Goal: Task Accomplishment & Management: Complete application form

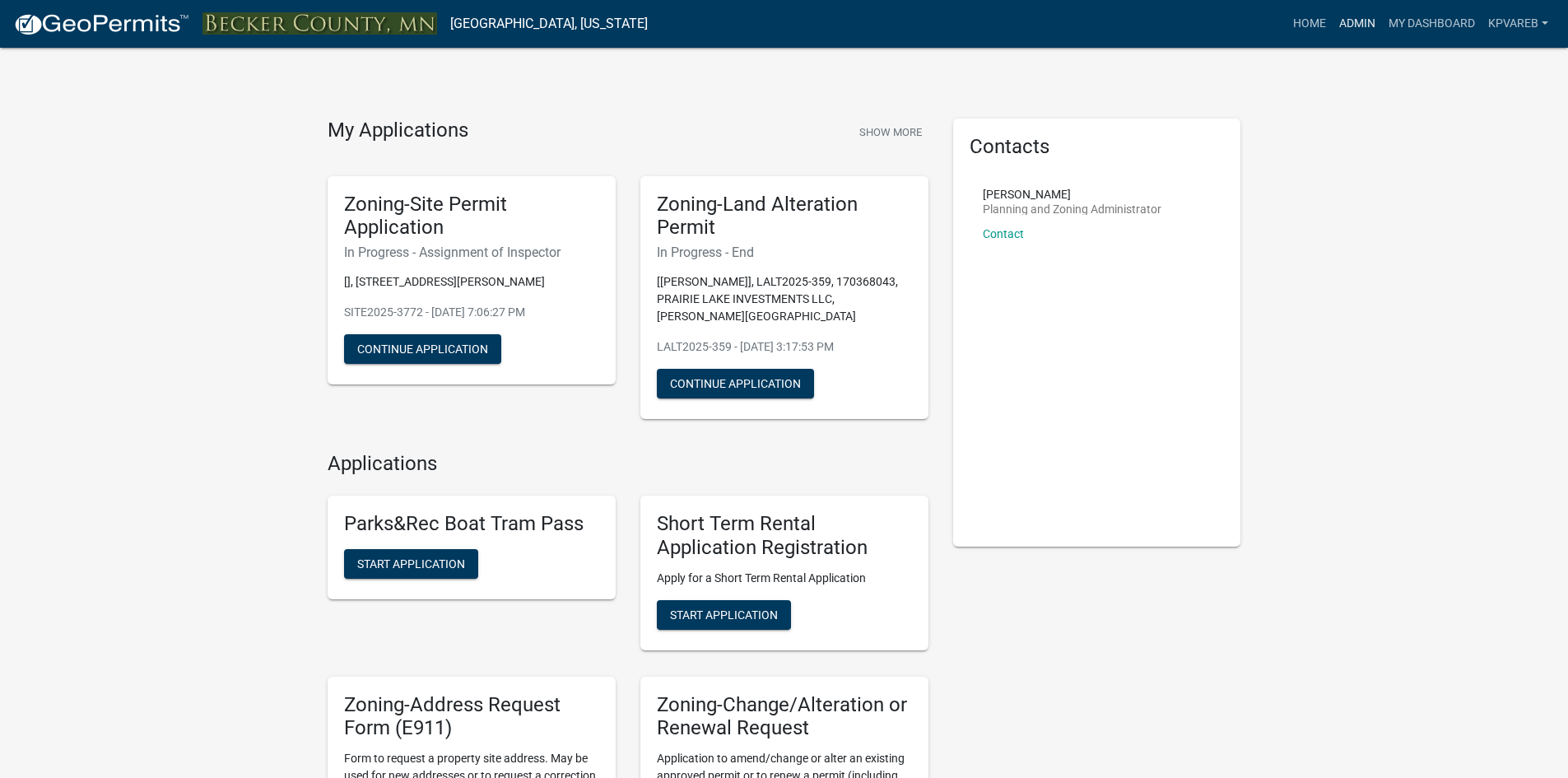
click at [1350, 19] on link "Admin" at bounding box center [1356, 23] width 49 height 31
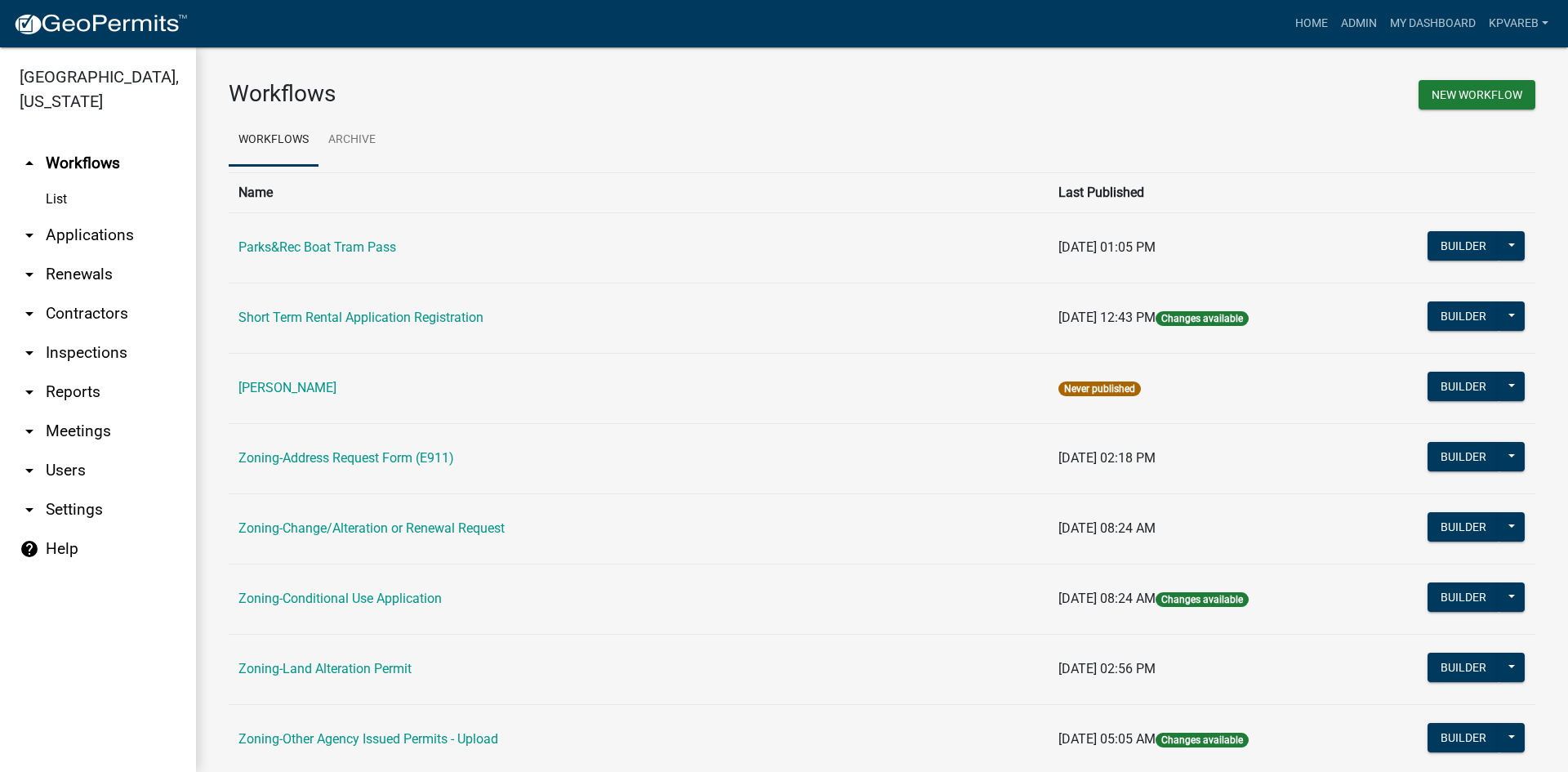
scroll to position [470, 0]
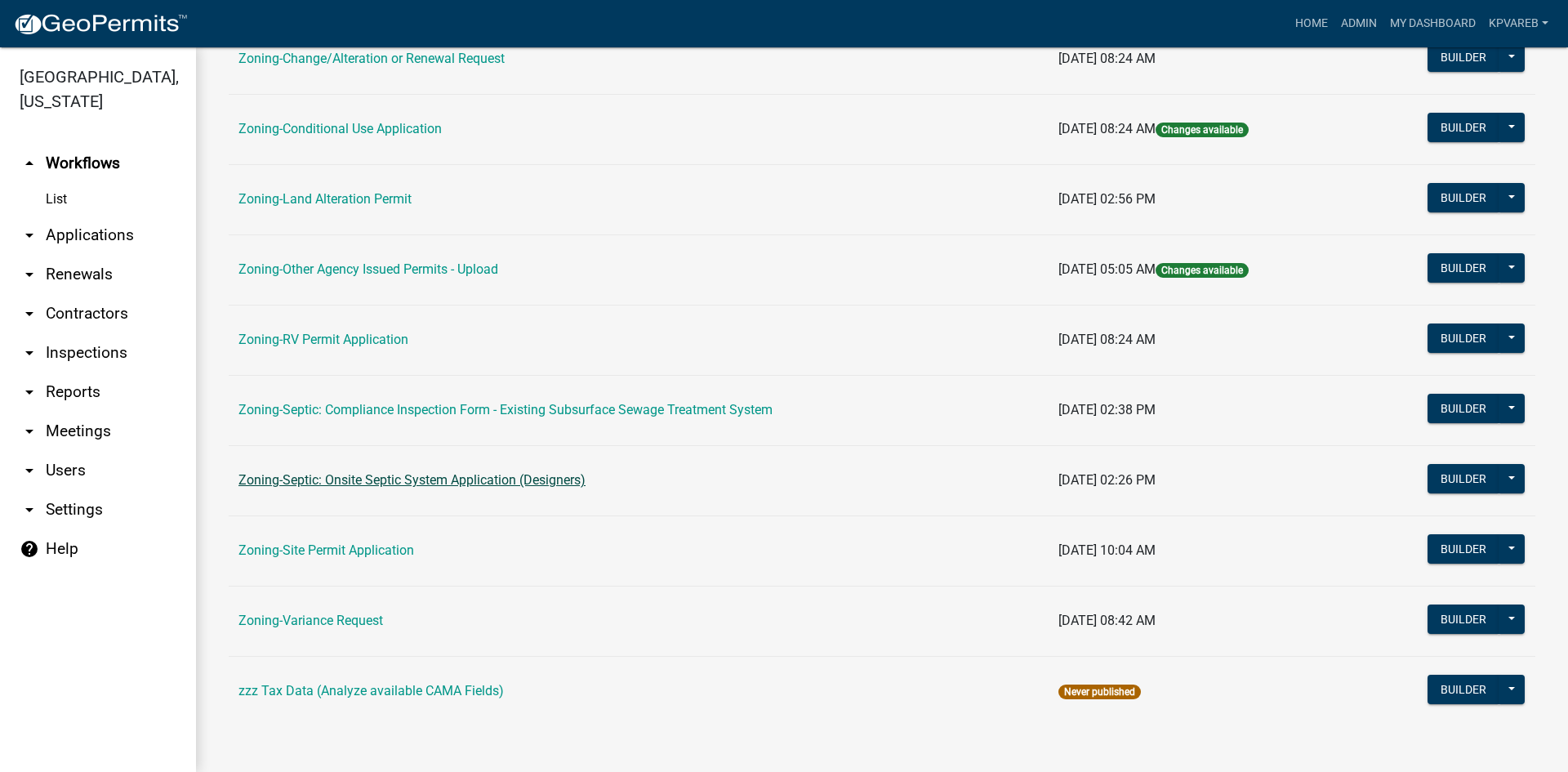
click at [418, 476] on link "Zoning-Septic: Onsite Septic System Application (Designers)" at bounding box center [411, 481] width 347 height 16
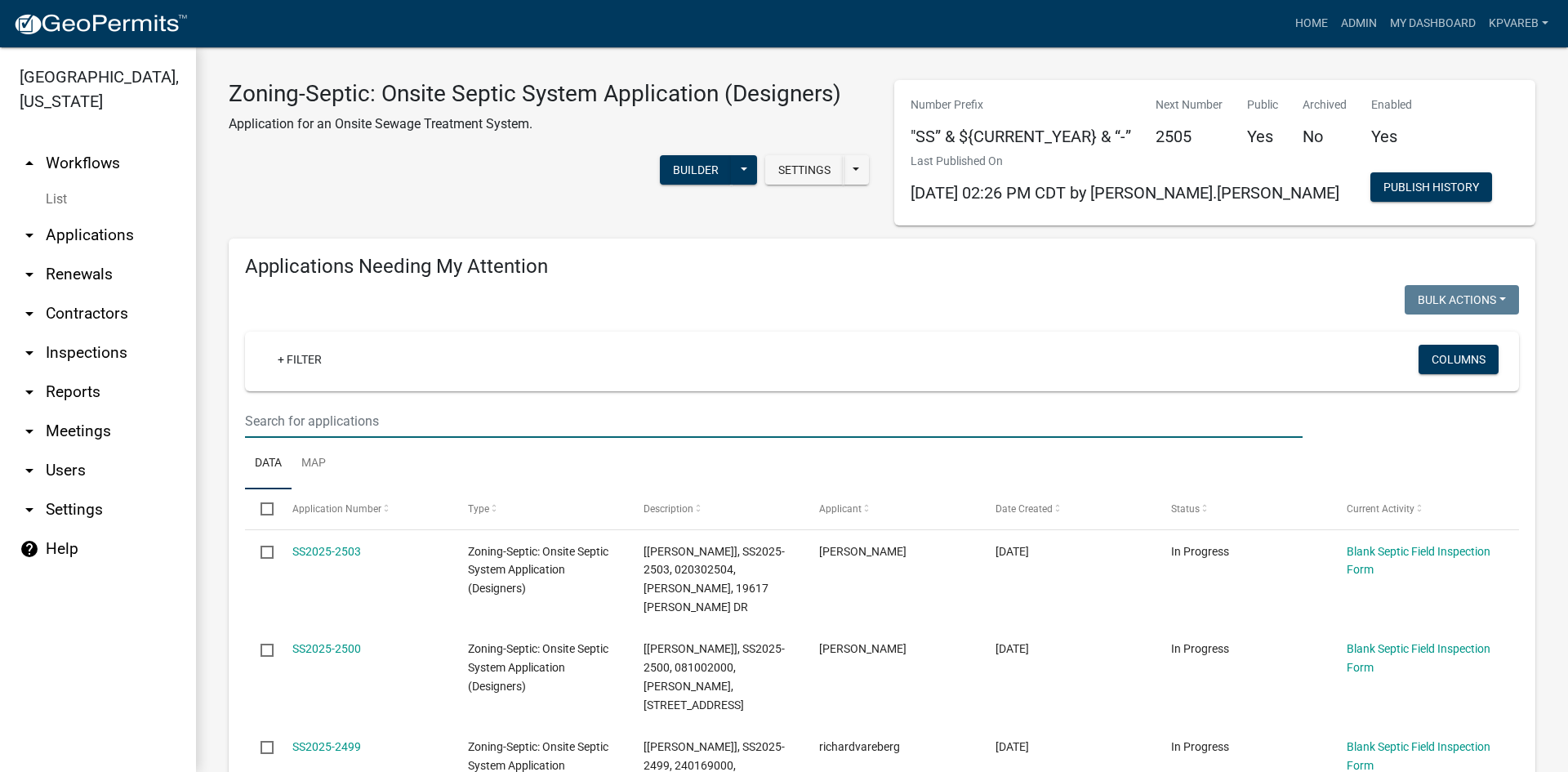
click at [251, 415] on input "text" at bounding box center [773, 421] width 1058 height 34
paste input "170553000"
click at [361, 421] on input "170553000" at bounding box center [773, 421] width 1058 height 34
type input "170553000"
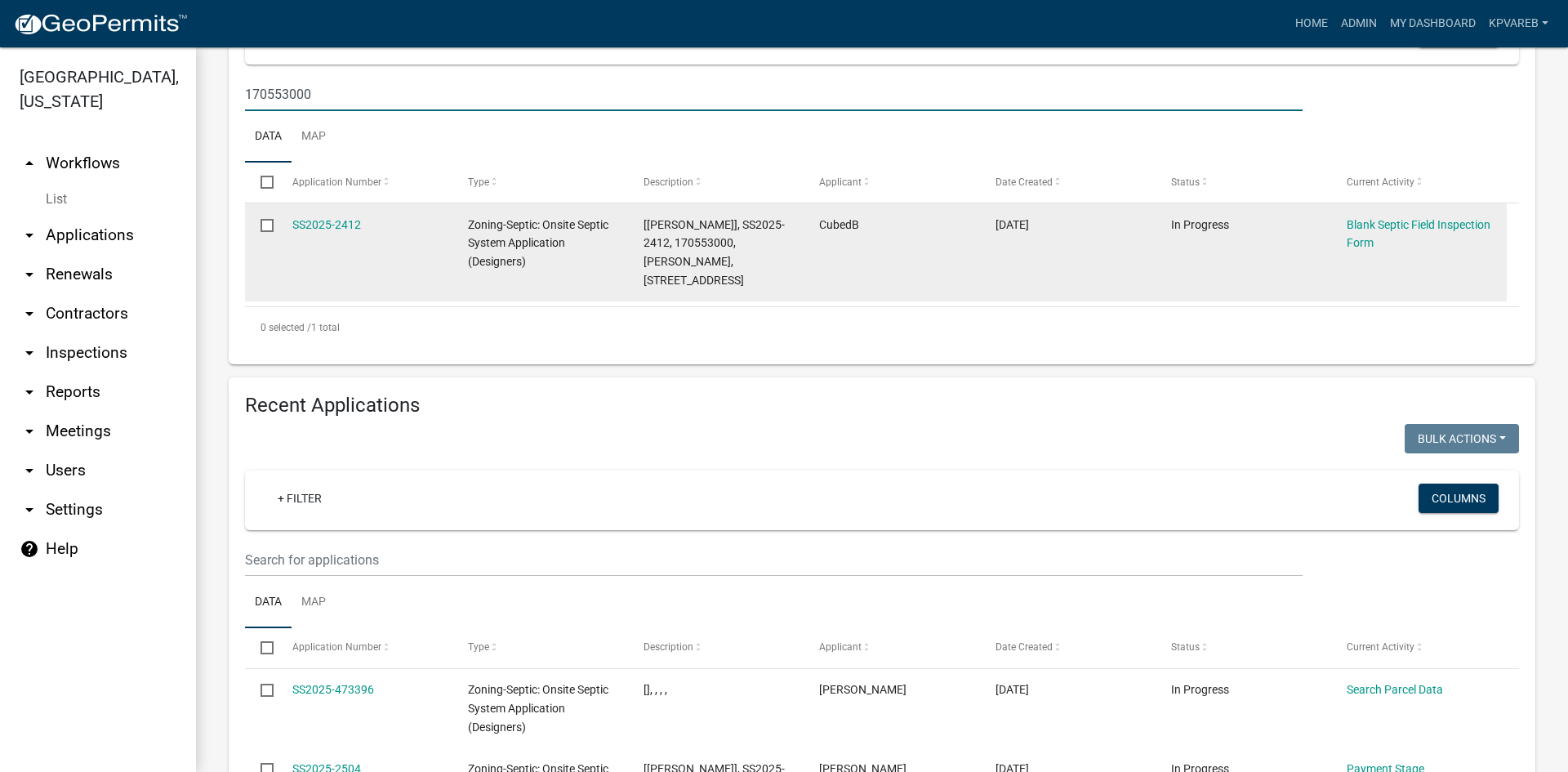
scroll to position [245, 0]
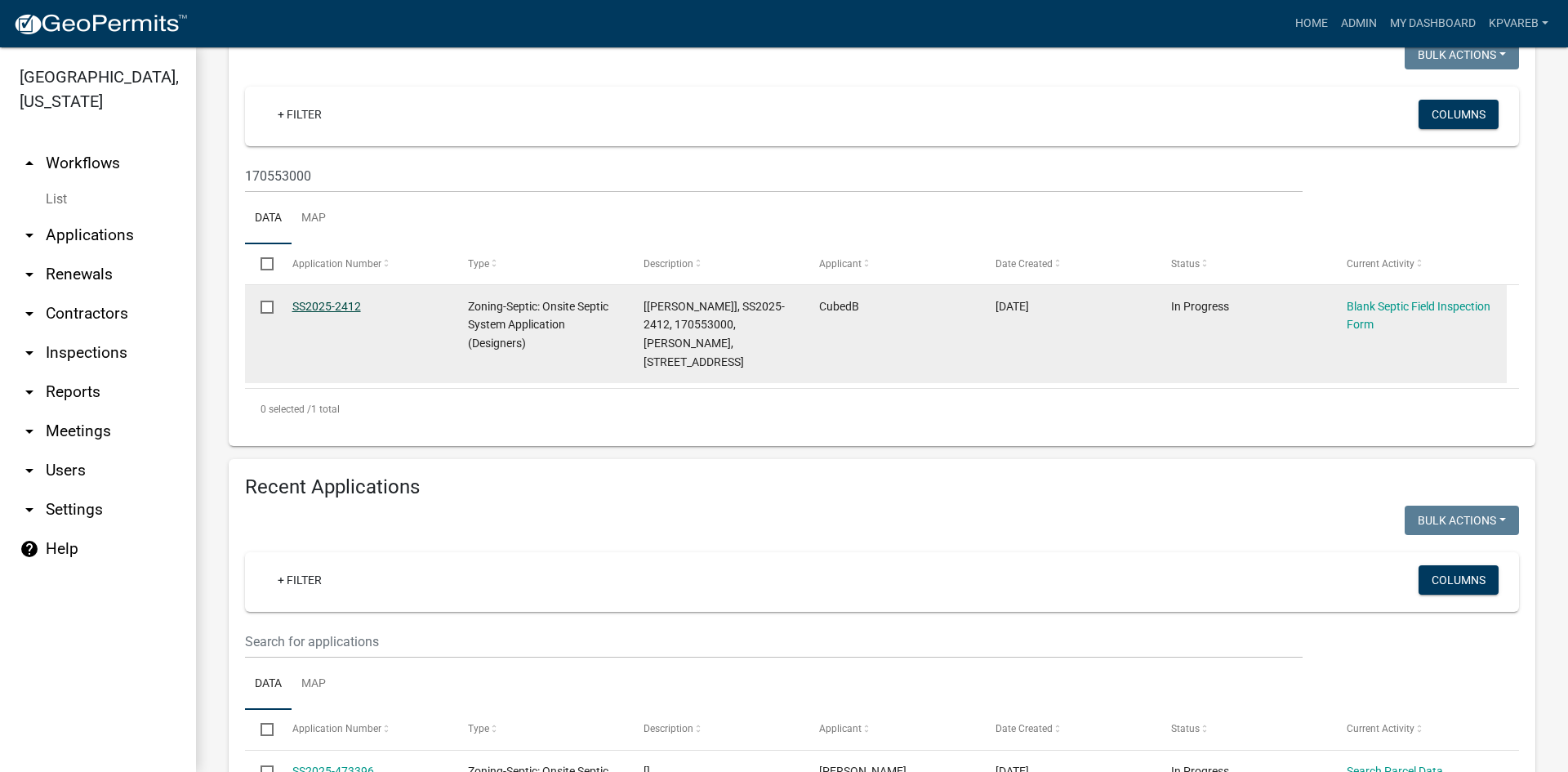
click at [347, 302] on link "SS2025-2412" at bounding box center [327, 306] width 69 height 13
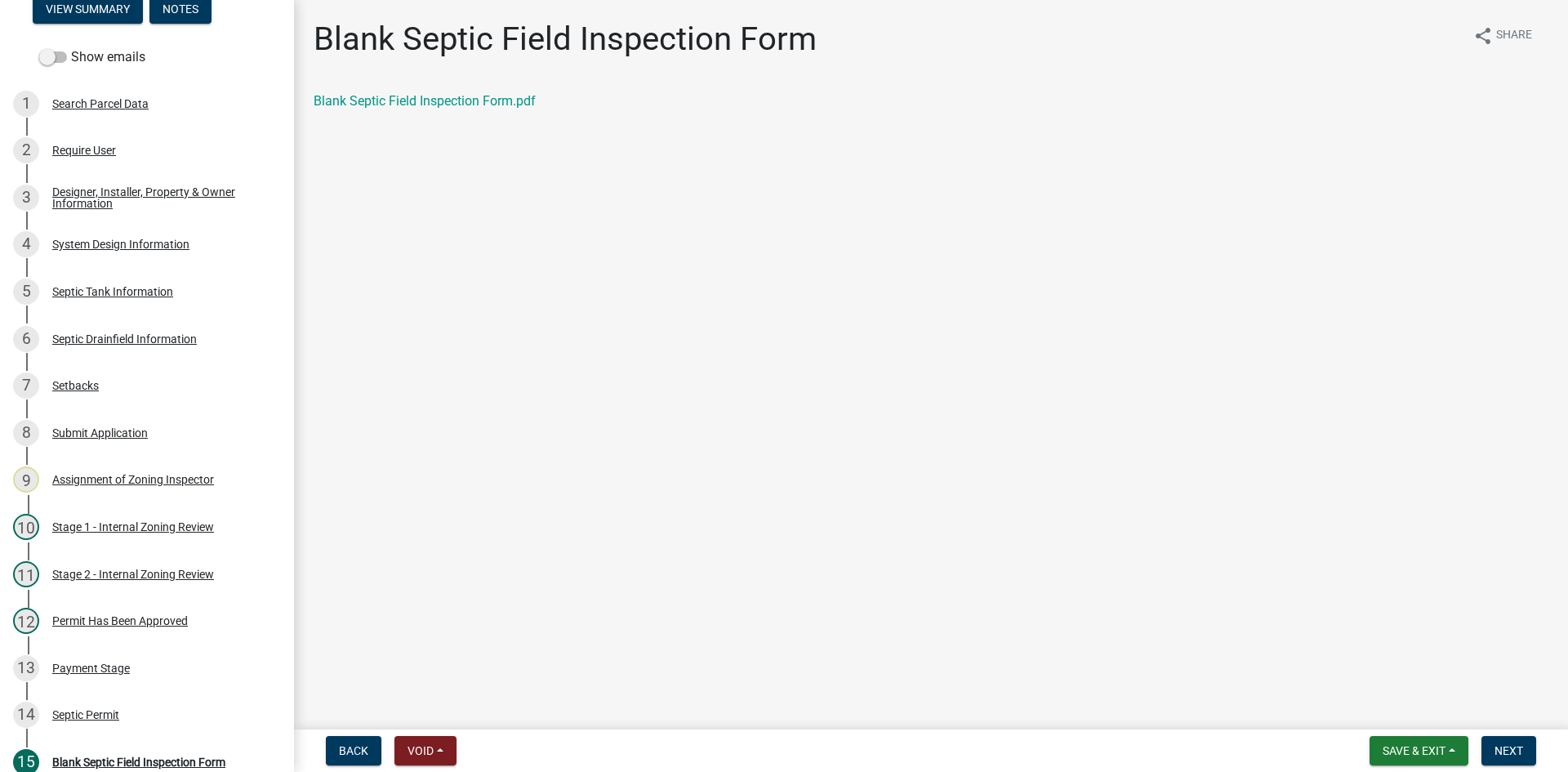
scroll to position [236, 0]
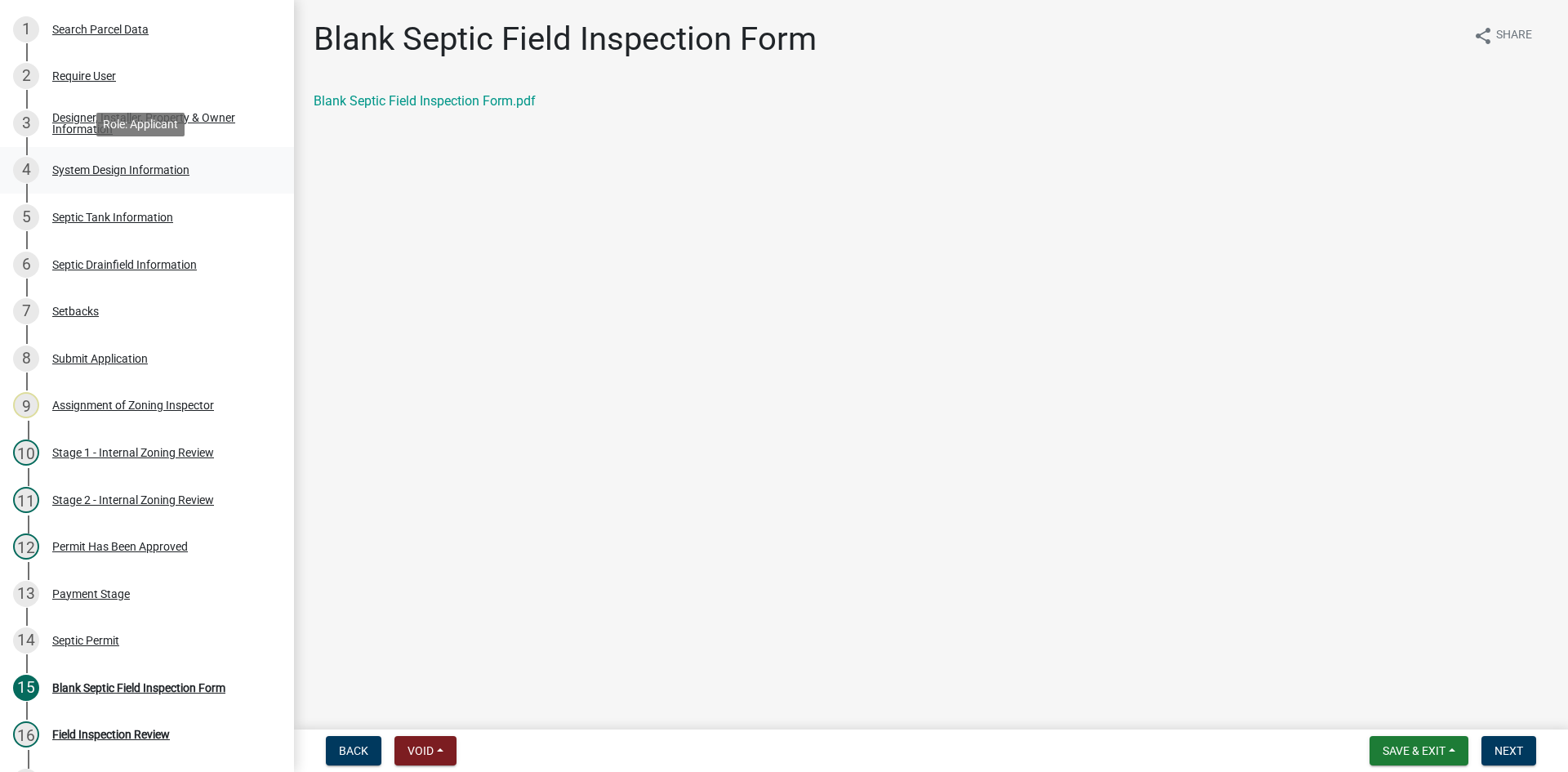
click at [156, 164] on div "System Design Information" at bounding box center [120, 170] width 137 height 11
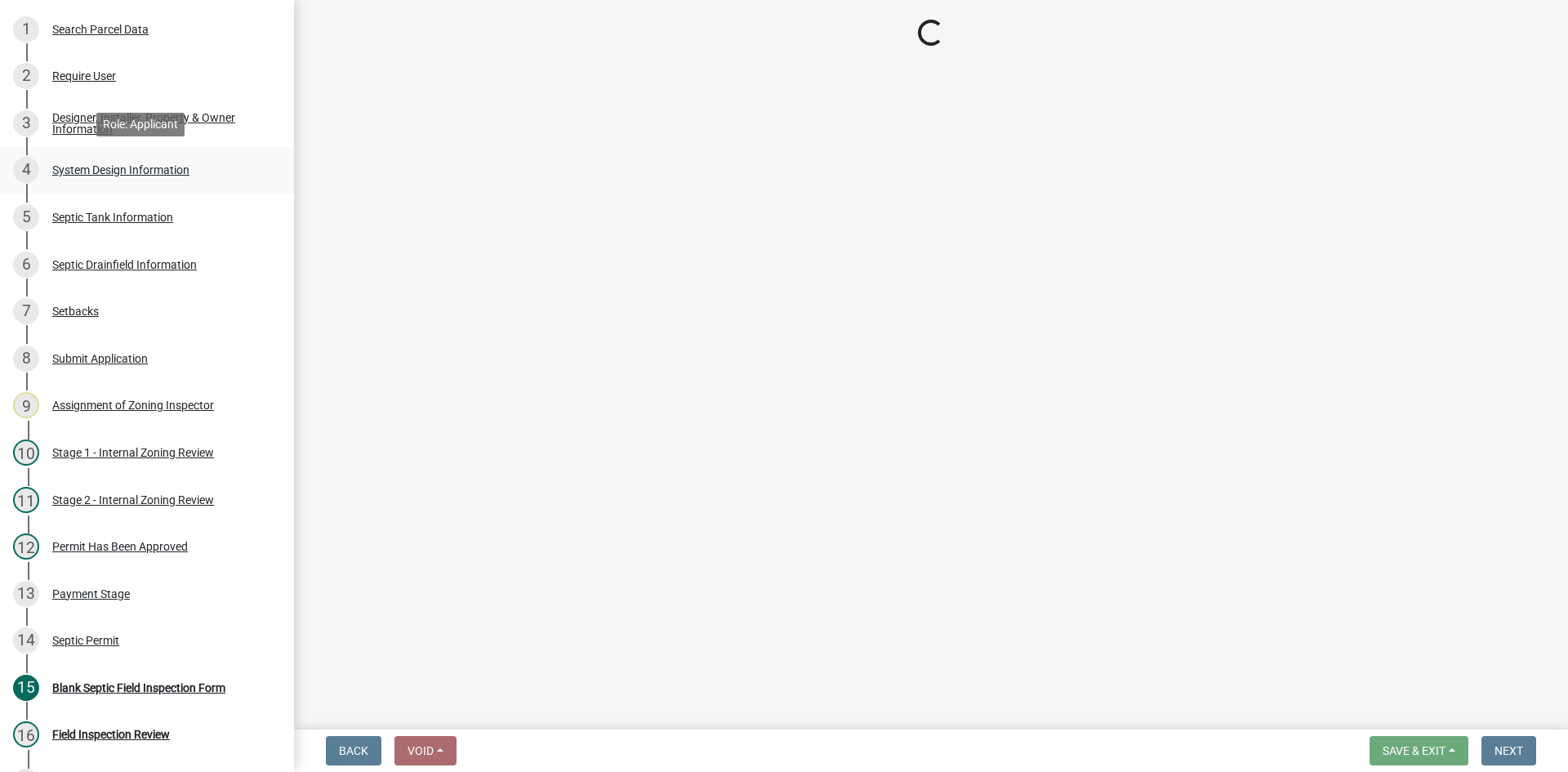
select select "8ba21533-2acf-4cc6-95e5-280e4aabd5a3"
select select "841e6e1b-3a1e-4ec6-be41-af079aae60a3"
select select "011fbff4-a41d-4a75-9bd8-71c7e6c69e0d"
select select "85fdfef2-2683-4311-b5d5-5505f6411127"
select select "1002d2f5-04ee-41f0-9277-2fadb170a736"
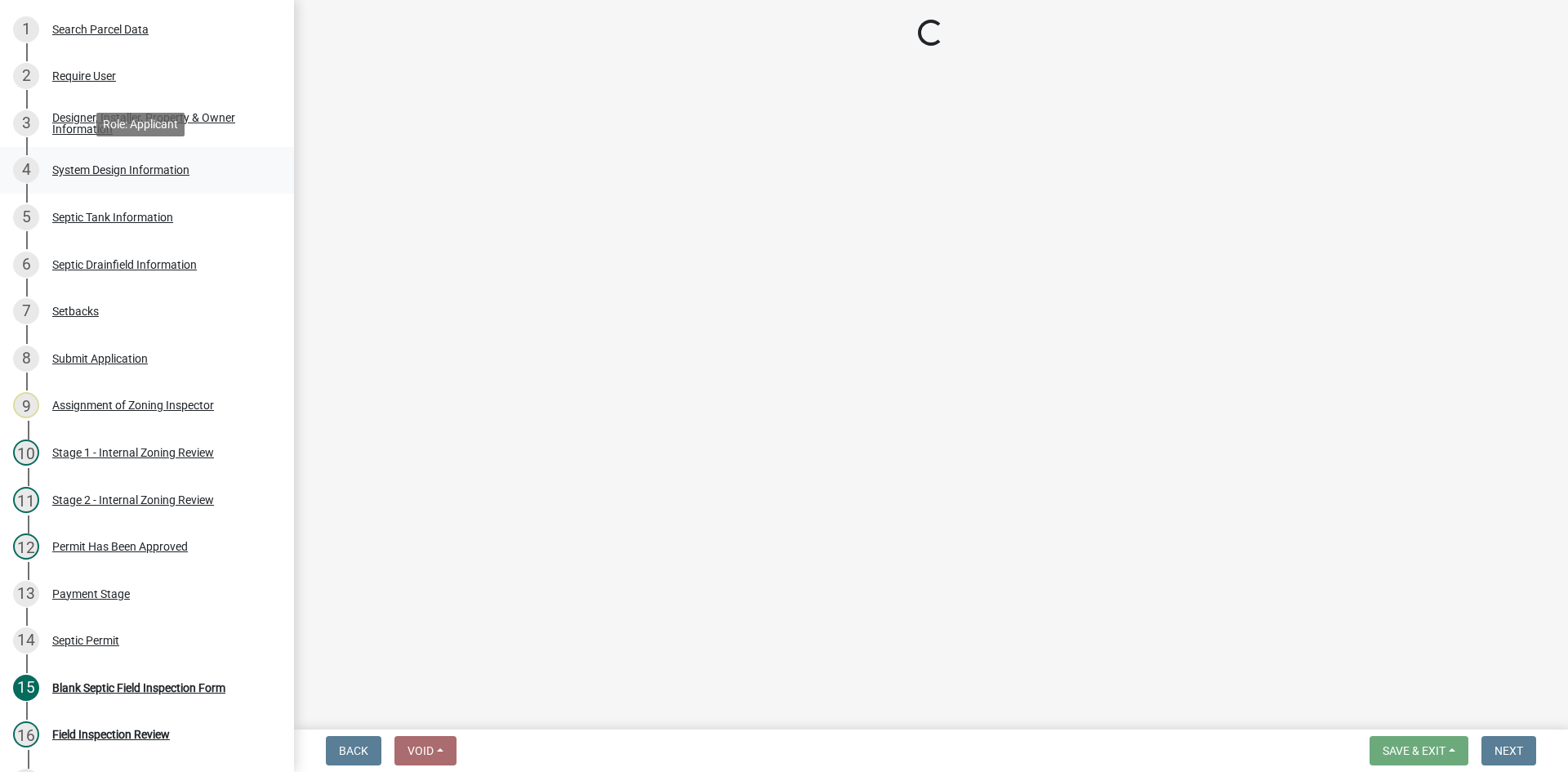
select select "ef698bf5-6172-44c1-9ffb-522c07469aed"
select select "384fc250-a67e-4e5e-a6e0-19116deb63e7"
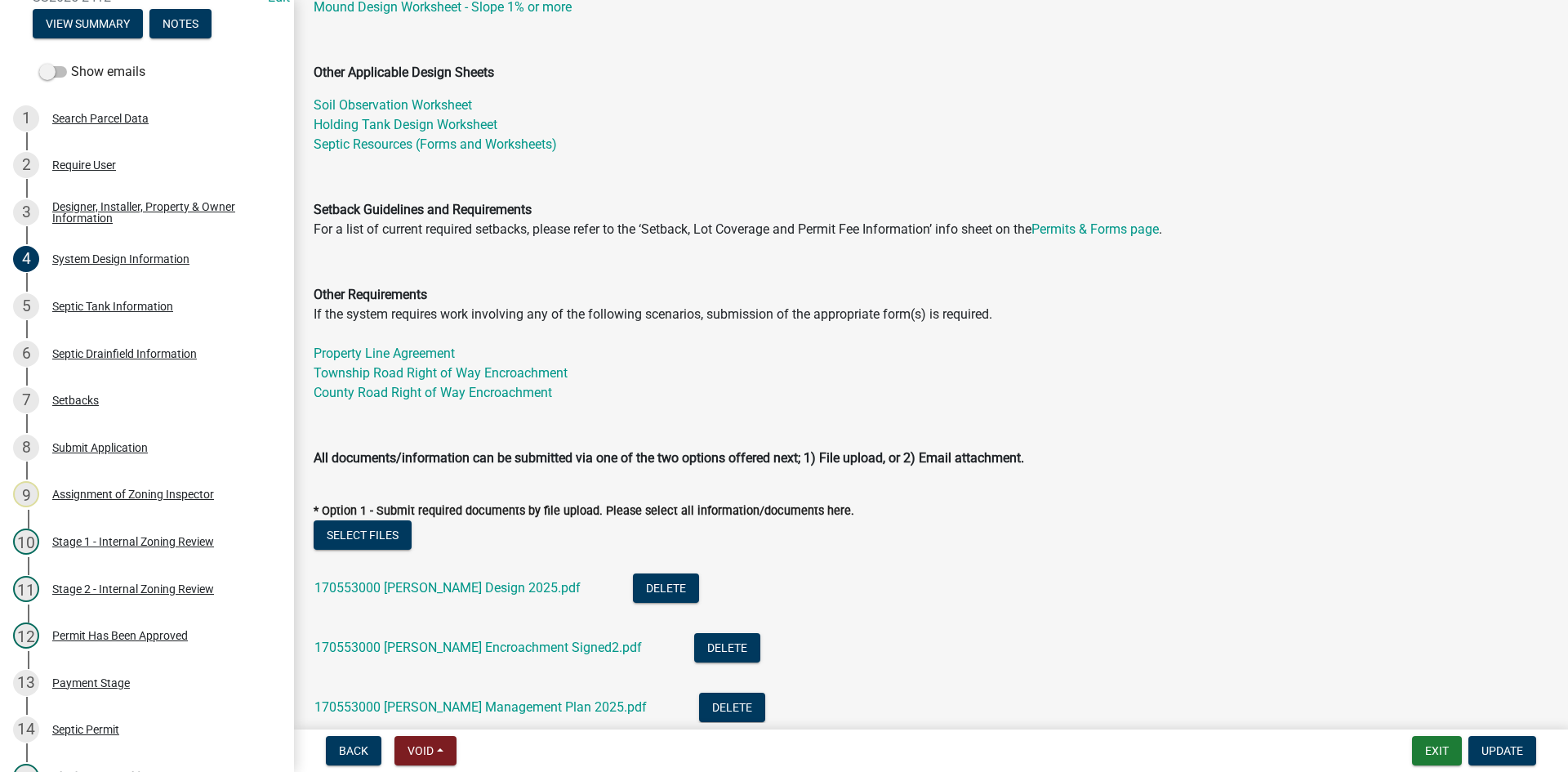
scroll to position [327, 0]
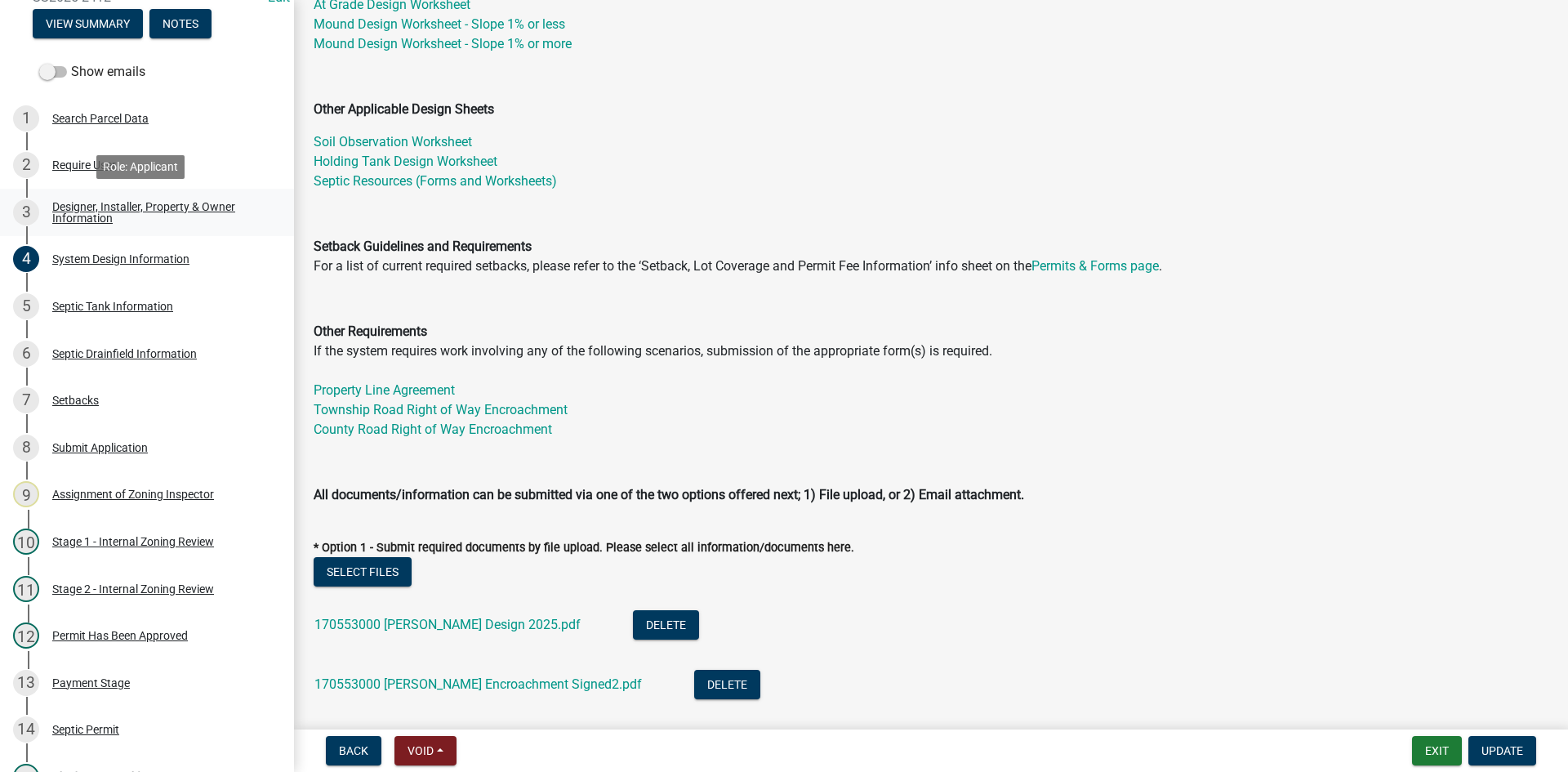
click at [137, 208] on div "Designer, Installer, Property & Owner Information" at bounding box center [160, 213] width 215 height 23
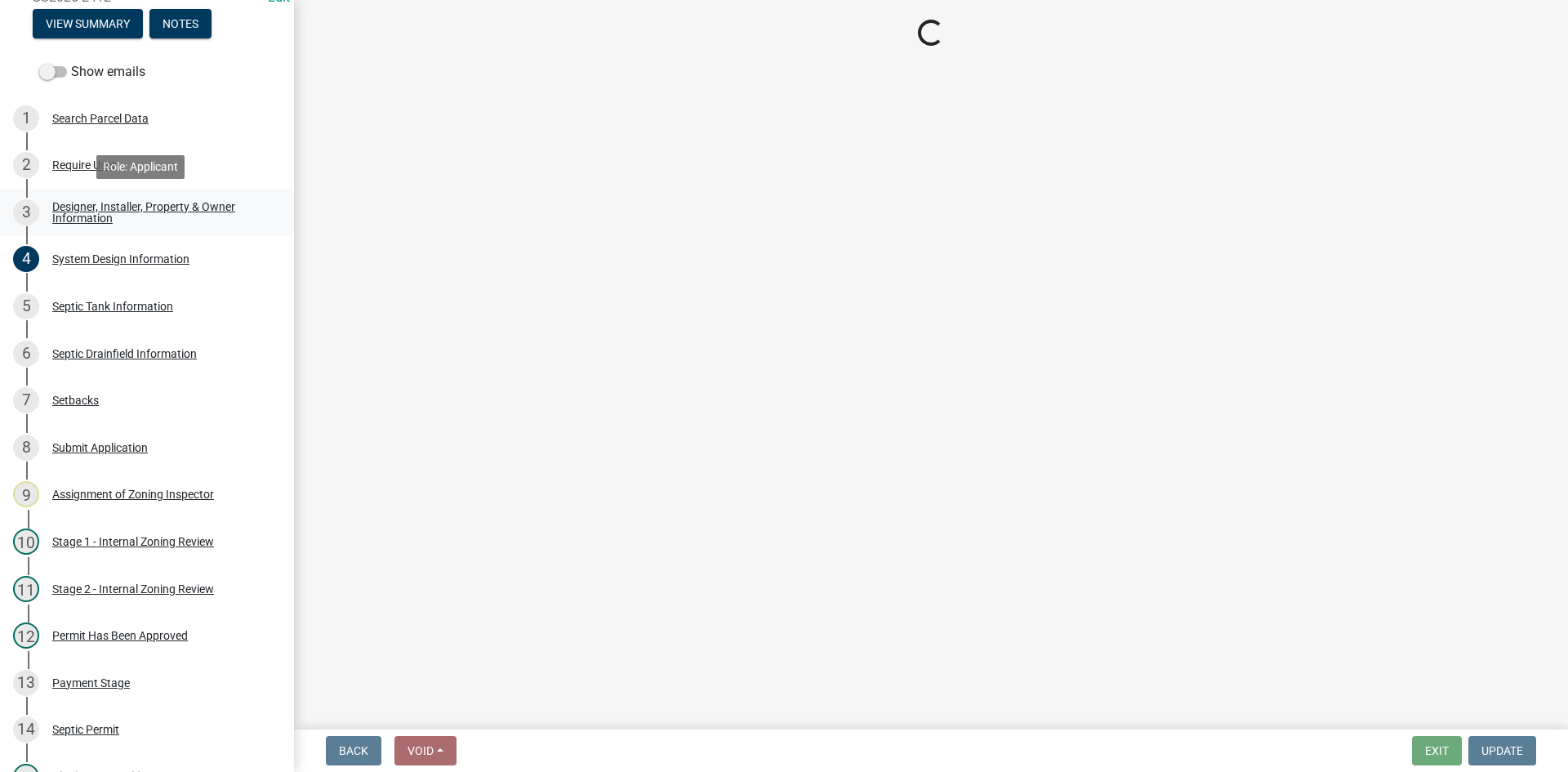
select select "61a610a3-0425-40fe-b1d6-1d279518c0a3"
select select "fdc4b45e-49f3-4662-98ae-6e90ee1886f7"
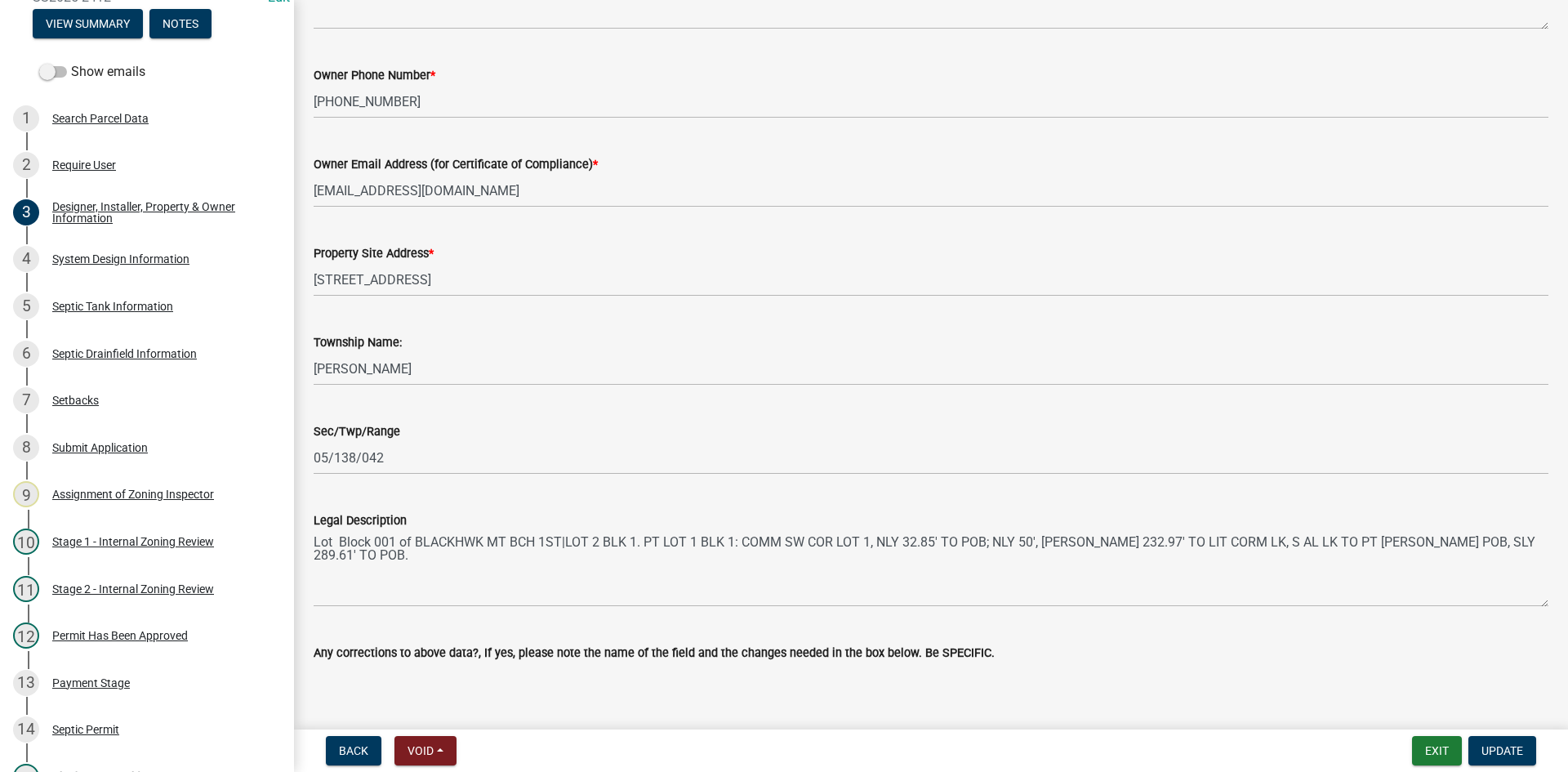
scroll to position [960, 0]
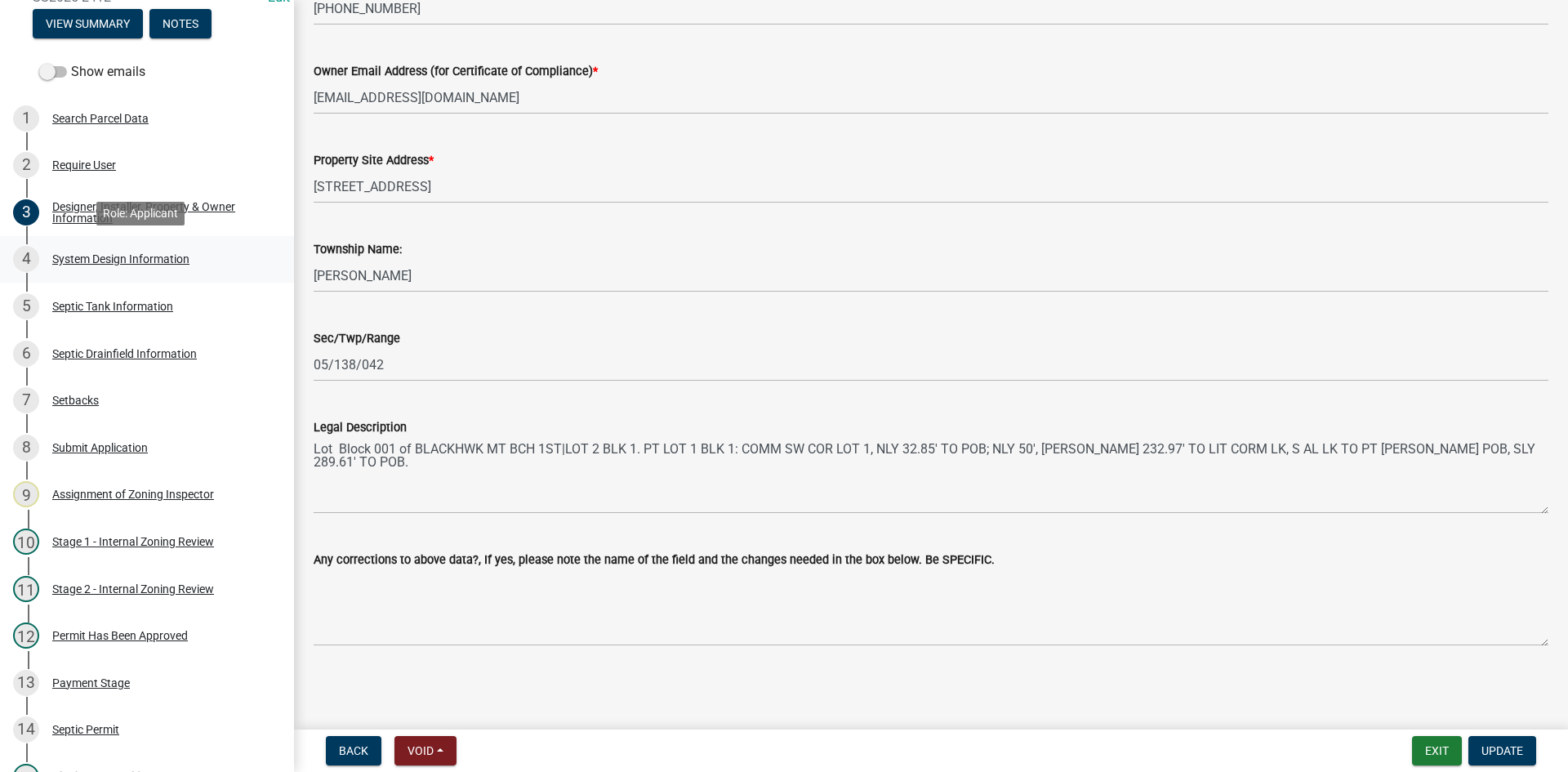
click at [155, 254] on div "System Design Information" at bounding box center [120, 259] width 137 height 11
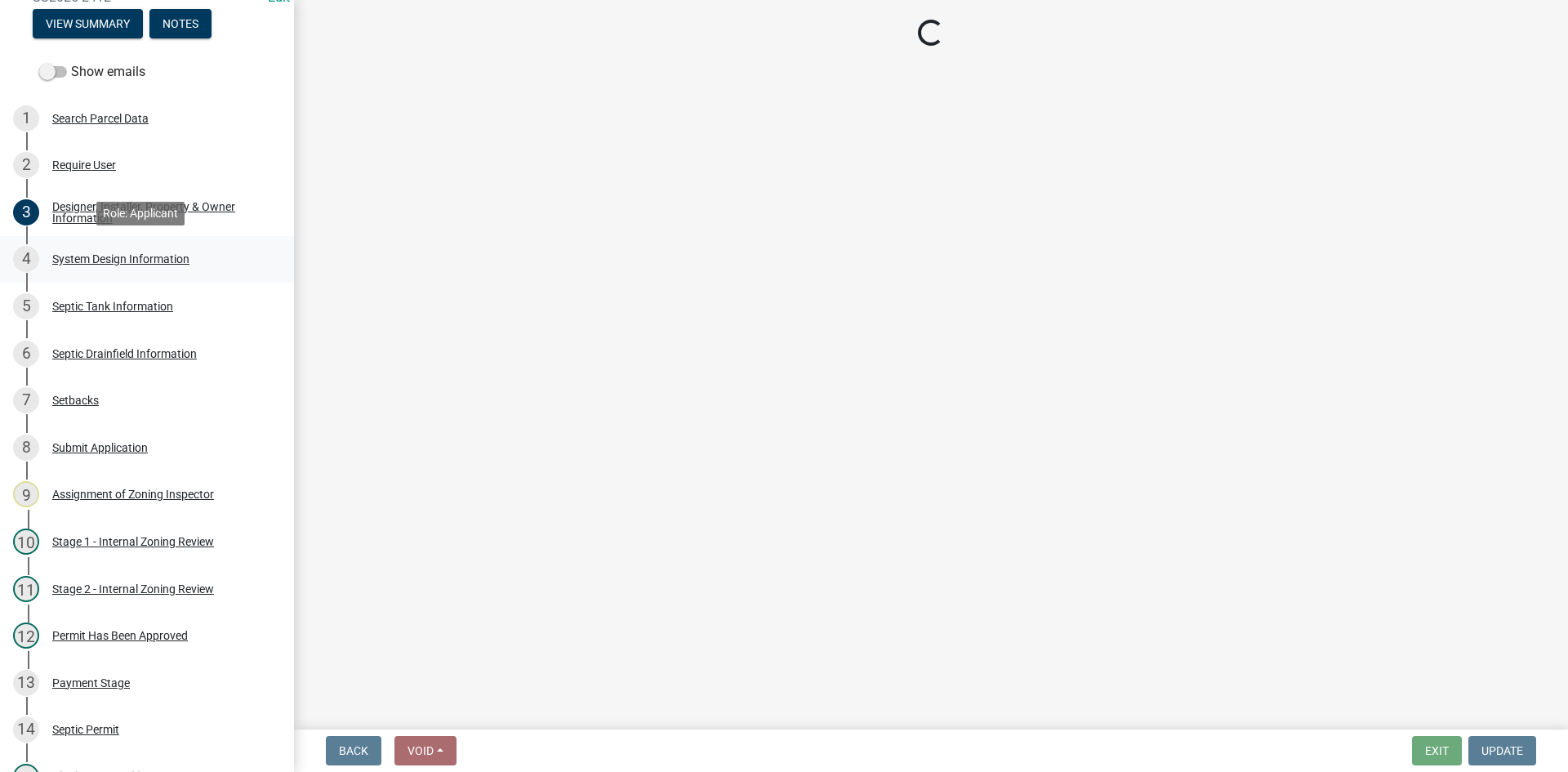
scroll to position [0, 0]
select select "8ba21533-2acf-4cc6-95e5-280e4aabd5a3"
select select "841e6e1b-3a1e-4ec6-be41-af079aae60a3"
select select "011fbff4-a41d-4a75-9bd8-71c7e6c69e0d"
select select "85fdfef2-2683-4311-b5d5-5505f6411127"
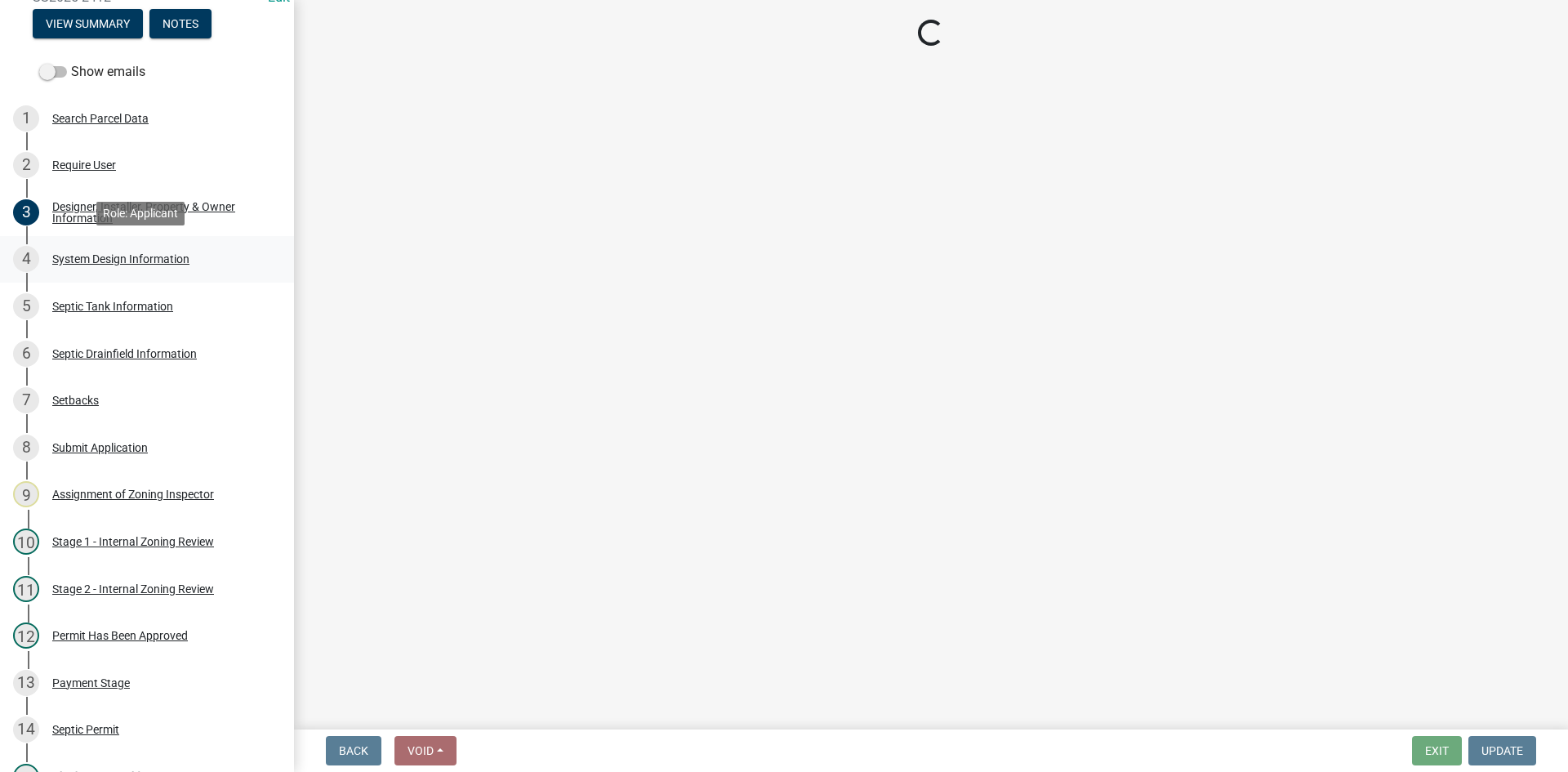
select select "1002d2f5-04ee-41f0-9277-2fadb170a736"
select select "ef698bf5-6172-44c1-9ffb-522c07469aed"
select select "384fc250-a67e-4e5e-a6e0-19116deb63e7"
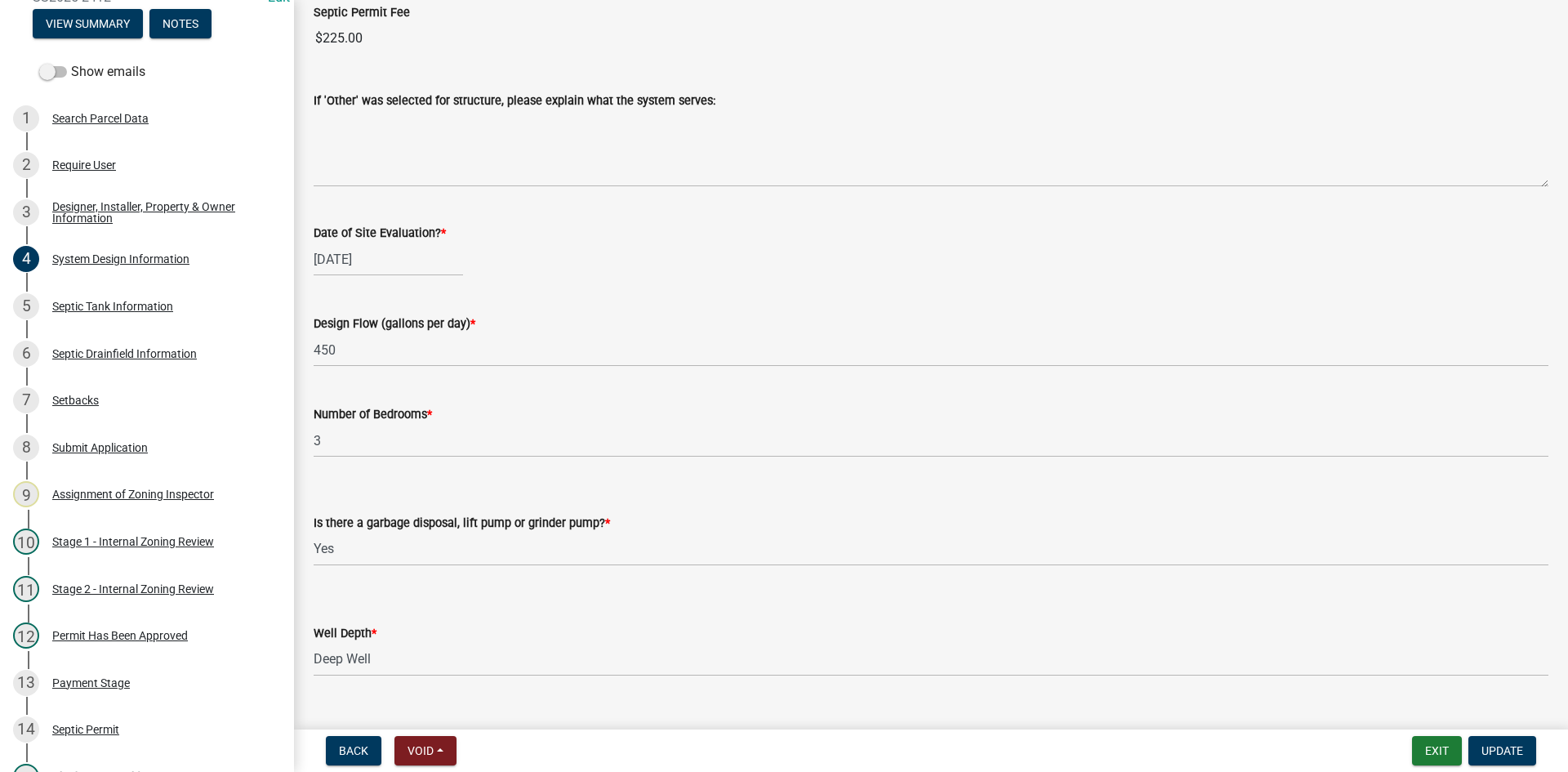
scroll to position [3071, 0]
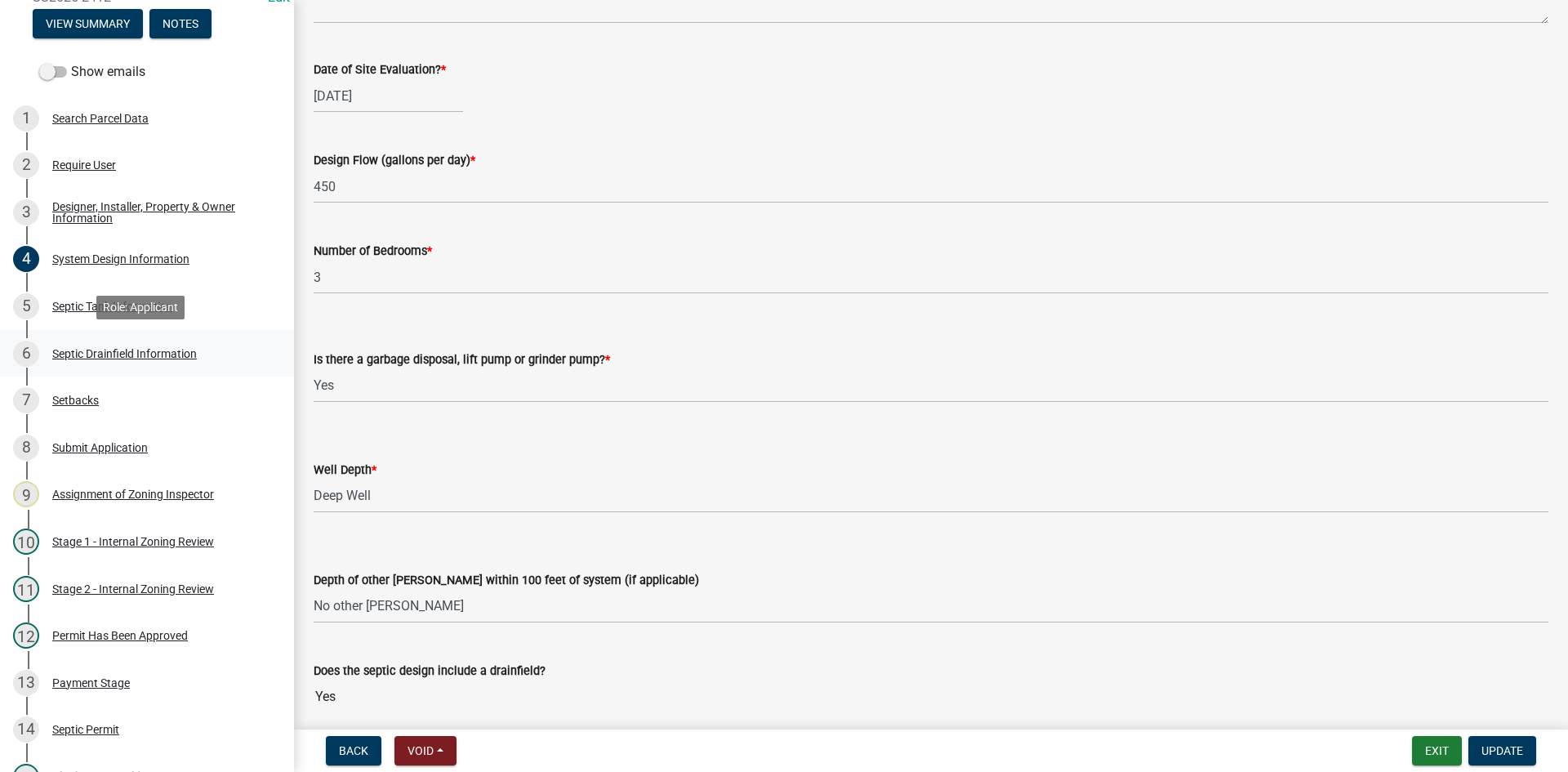
click at [150, 348] on div "Septic Drainfield Information" at bounding box center [124, 353] width 145 height 11
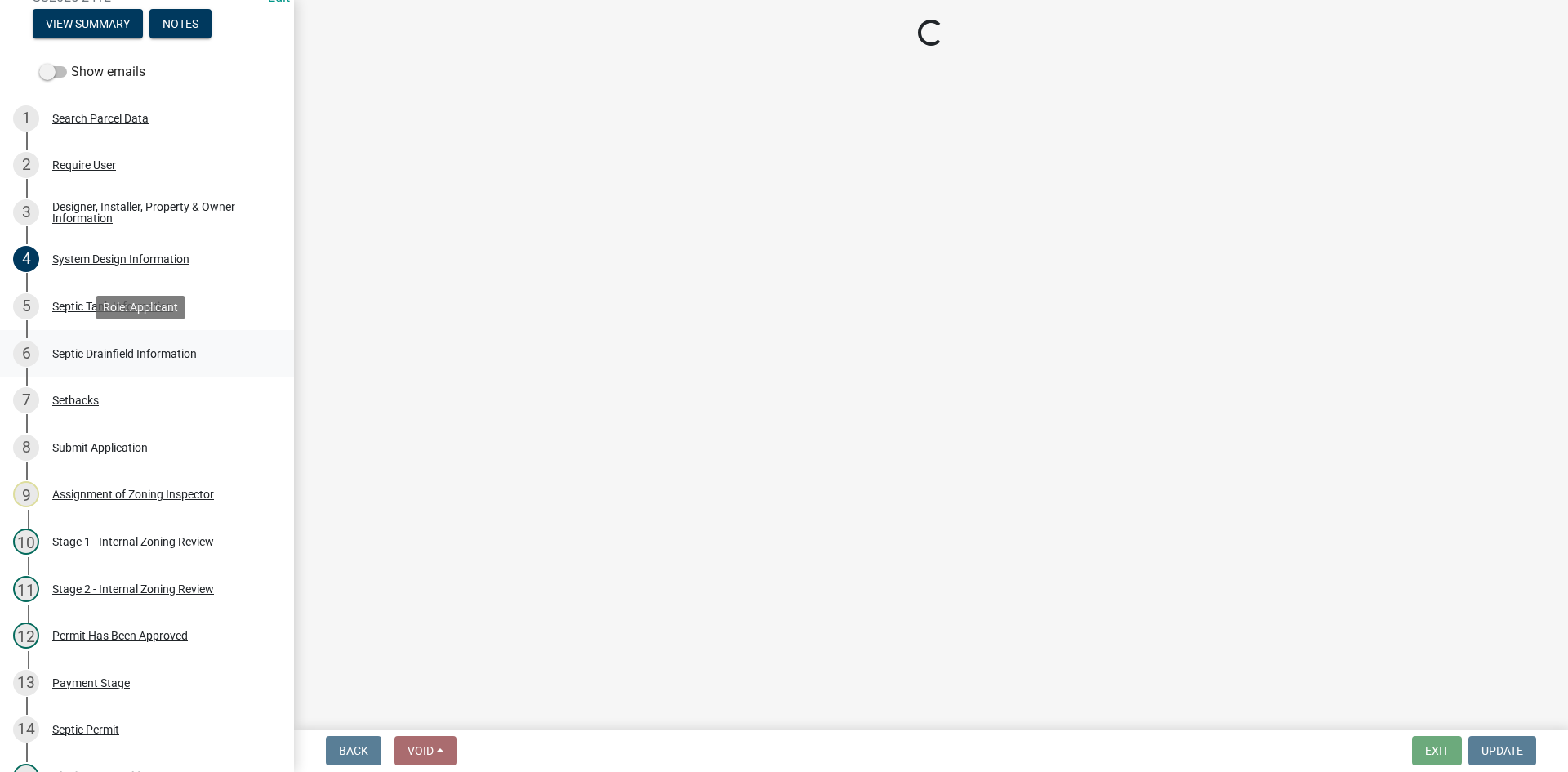
select select "757b77d3-357c-421c-8450-4fc78db4eecb"
select select "366d546d-8bc3-42fb-bca7-8a9455861f61"
select select "18096abf-d947-4d05-b4bb-6a4cf5703197"
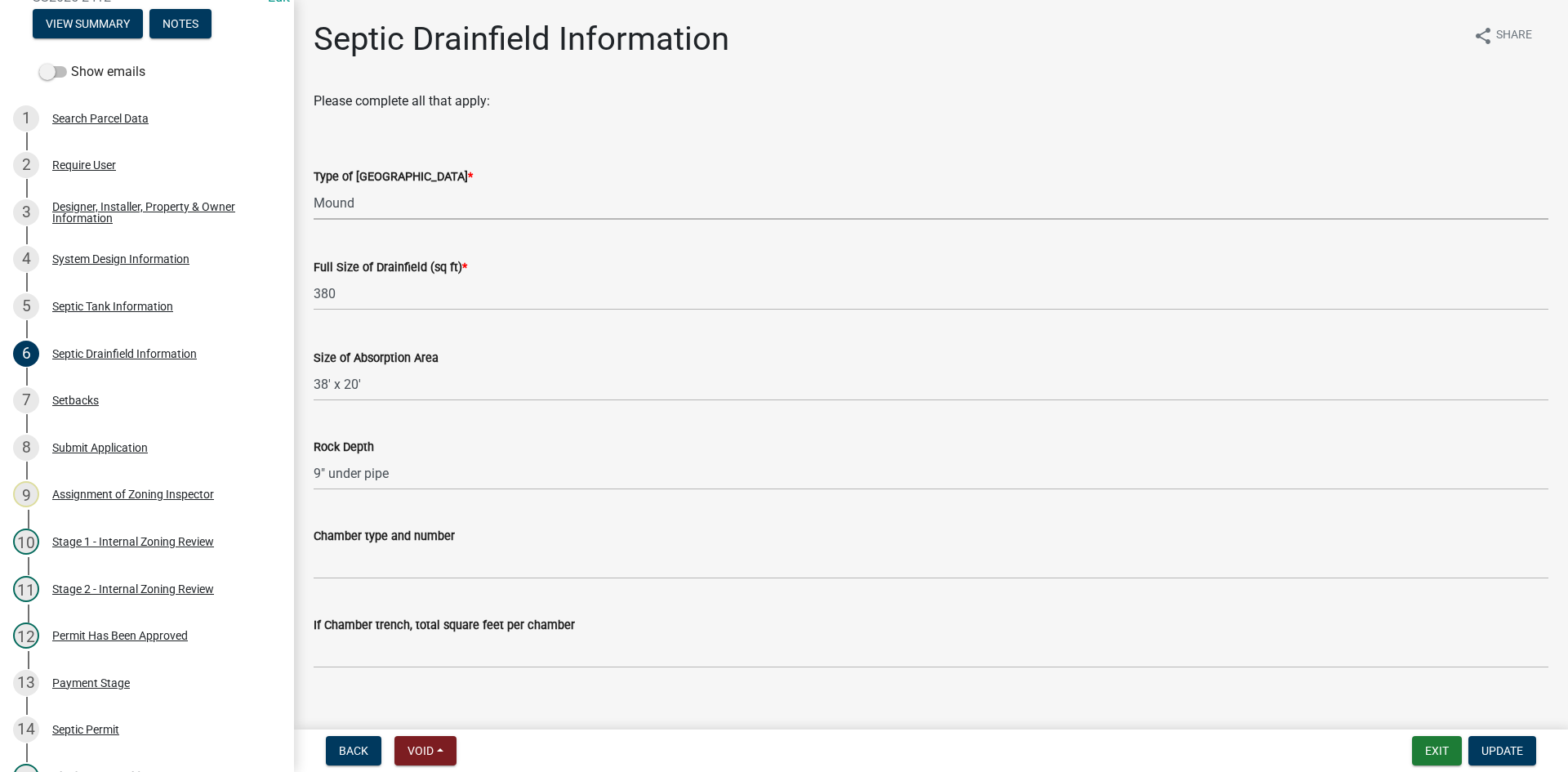
click at [364, 194] on select "Select Item... Chamber Trench Rock Trench Gravelless Mound Pressure Bed Seepage…" at bounding box center [931, 203] width 1235 height 34
click at [313, 186] on select "Select Item... Chamber Trench Rock Trench Gravelless Mound Pressure Bed Seepage…" at bounding box center [931, 203] width 1235 height 34
select select "10c93508-1a8b-43eb-9133-240e9762d1b5"
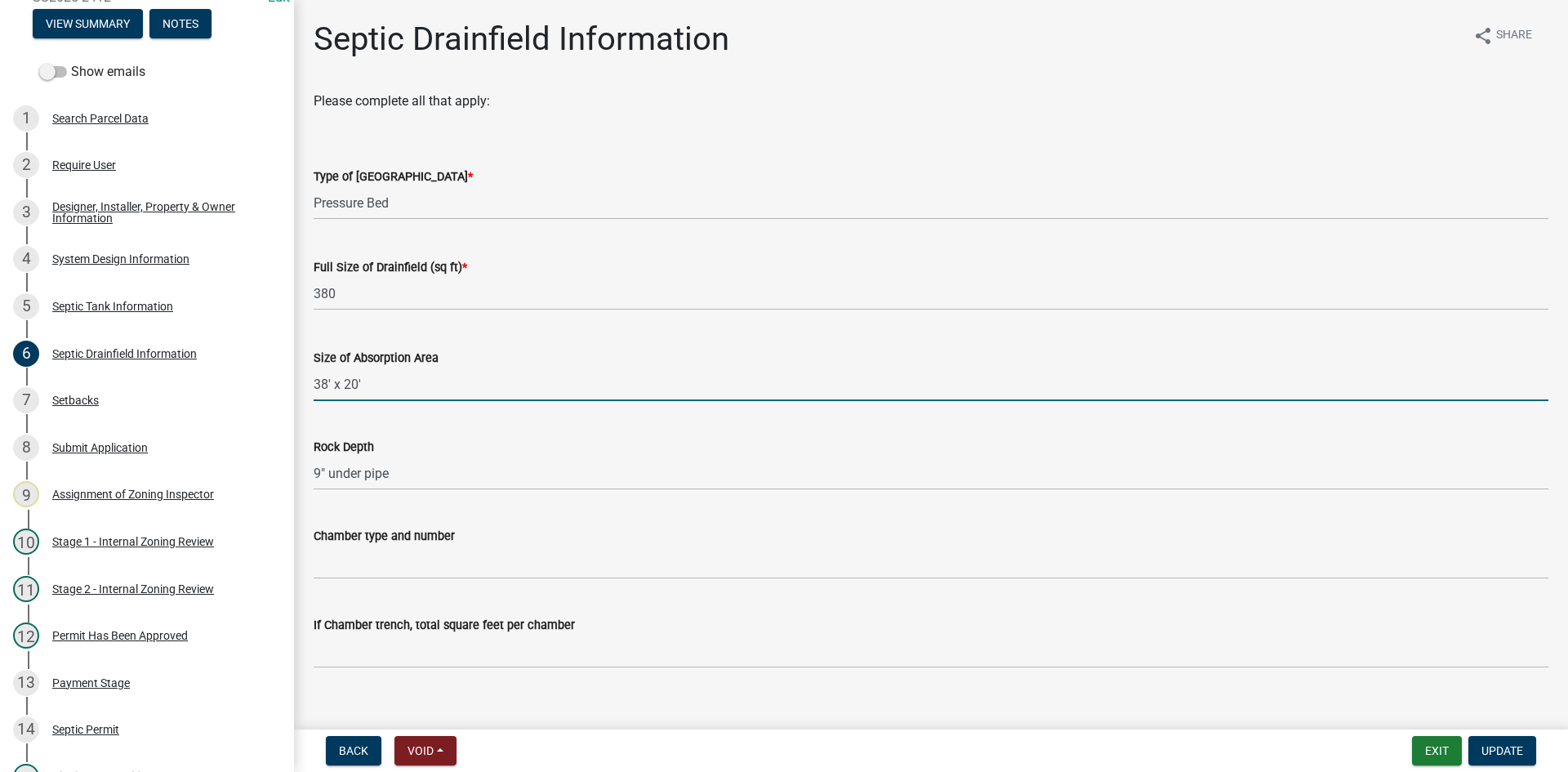
click at [461, 373] on input "38' x 20'" at bounding box center [931, 384] width 1235 height 34
drag, startPoint x: 332, startPoint y: 385, endPoint x: 342, endPoint y: 397, distance: 15.6
click at [323, 391] on input "38' x 20'" at bounding box center [931, 384] width 1235 height 34
click at [435, 397] on input "38' x 20'" at bounding box center [931, 384] width 1235 height 34
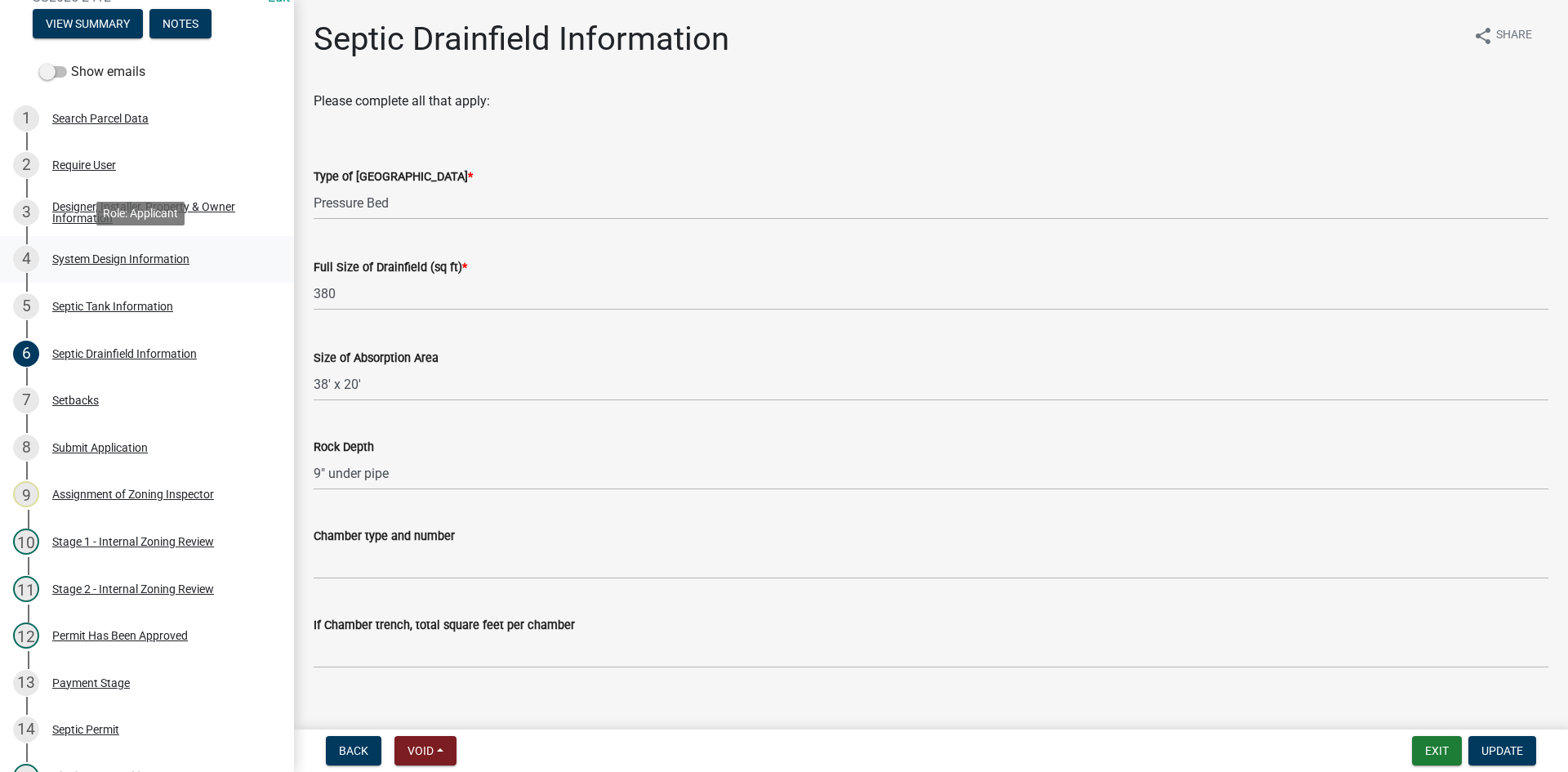
click at [176, 256] on div "System Design Information" at bounding box center [120, 259] width 137 height 11
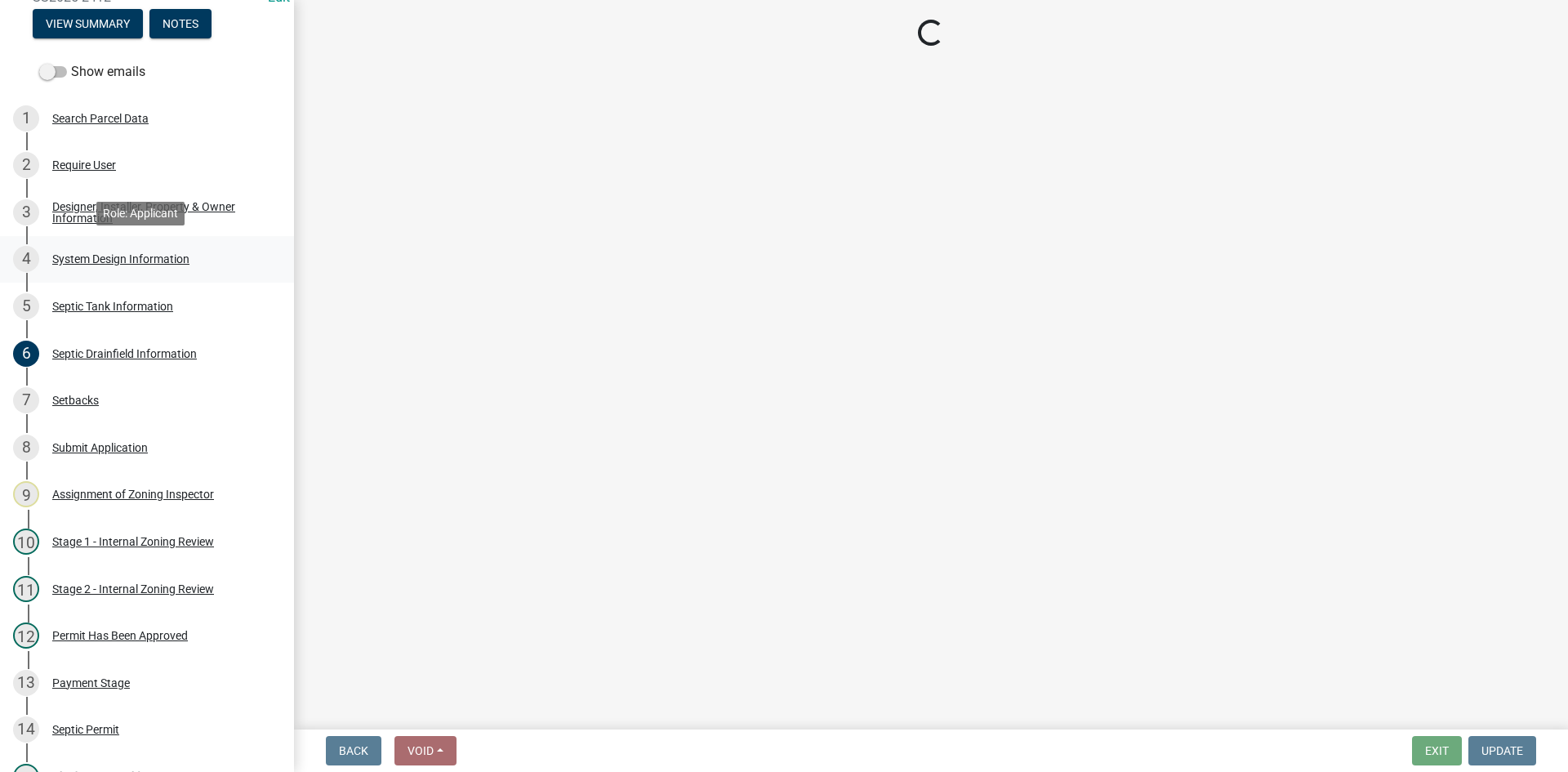
select select "8ba21533-2acf-4cc6-95e5-280e4aabd5a3"
select select "841e6e1b-3a1e-4ec6-be41-af079aae60a3"
select select "011fbff4-a41d-4a75-9bd8-71c7e6c69e0d"
select select "85fdfef2-2683-4311-b5d5-5505f6411127"
select select "1002d2f5-04ee-41f0-9277-2fadb170a736"
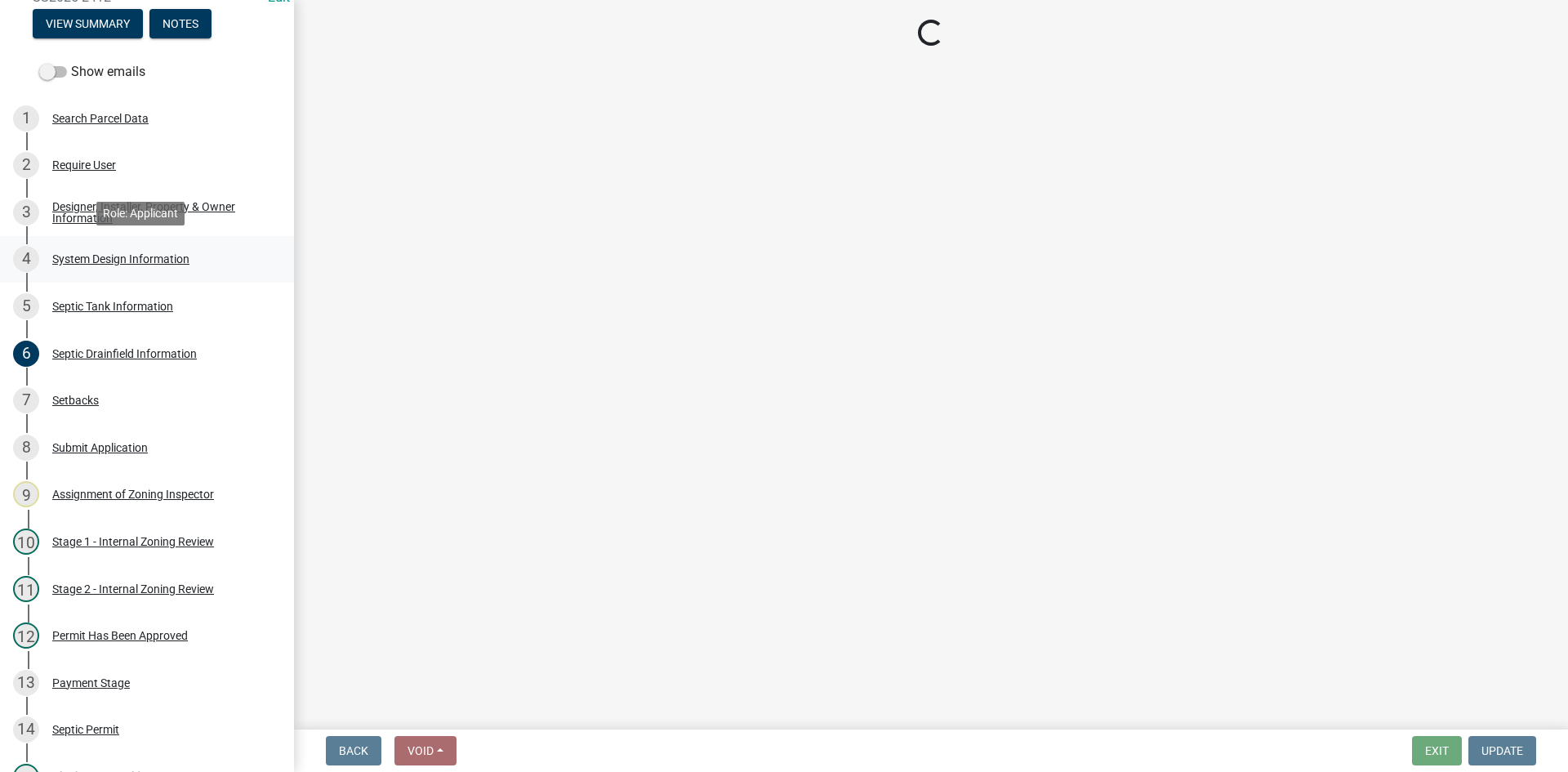
select select "ef698bf5-6172-44c1-9ffb-522c07469aed"
select select "384fc250-a67e-4e5e-a6e0-19116deb63e7"
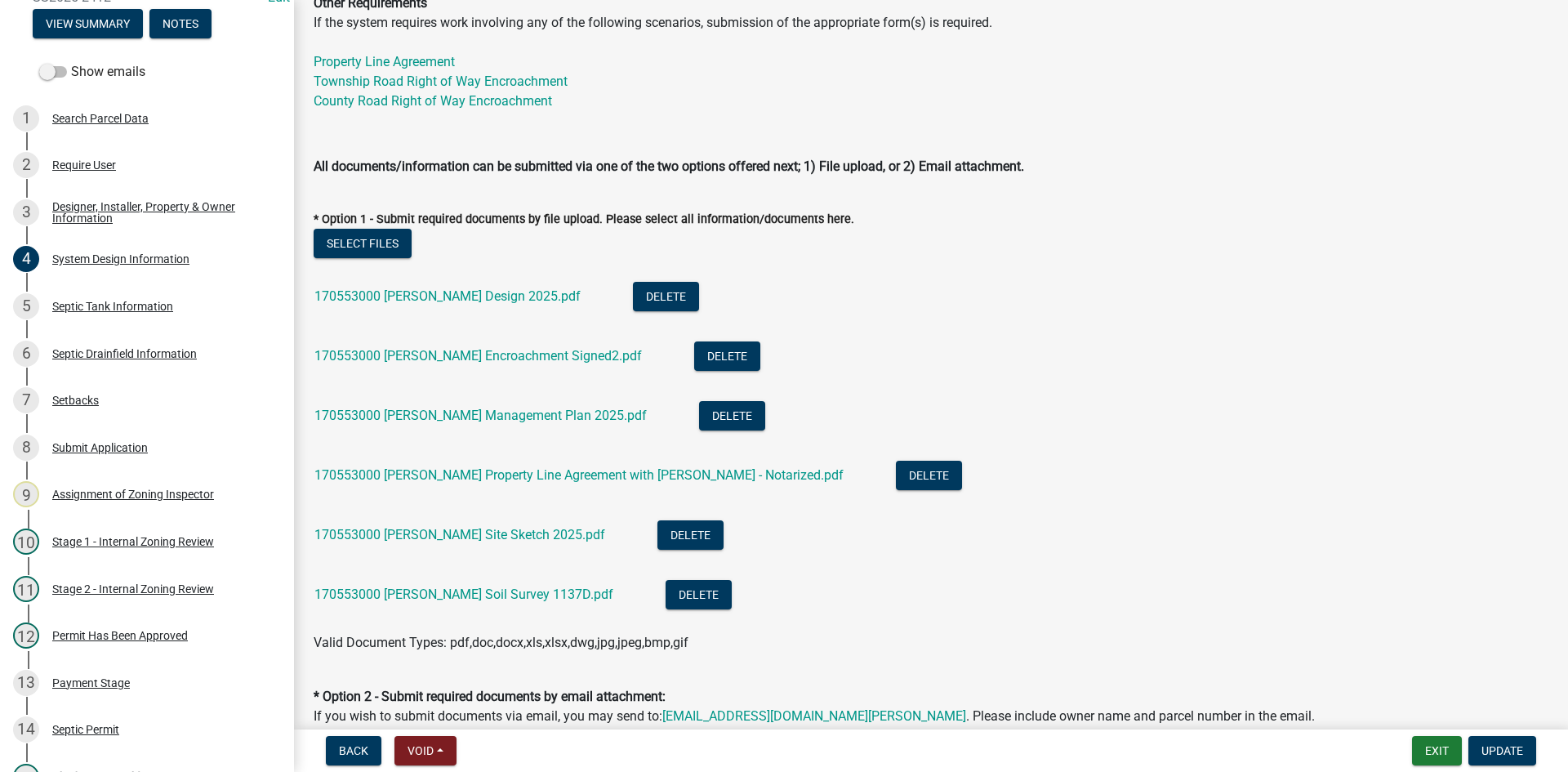
scroll to position [735, 0]
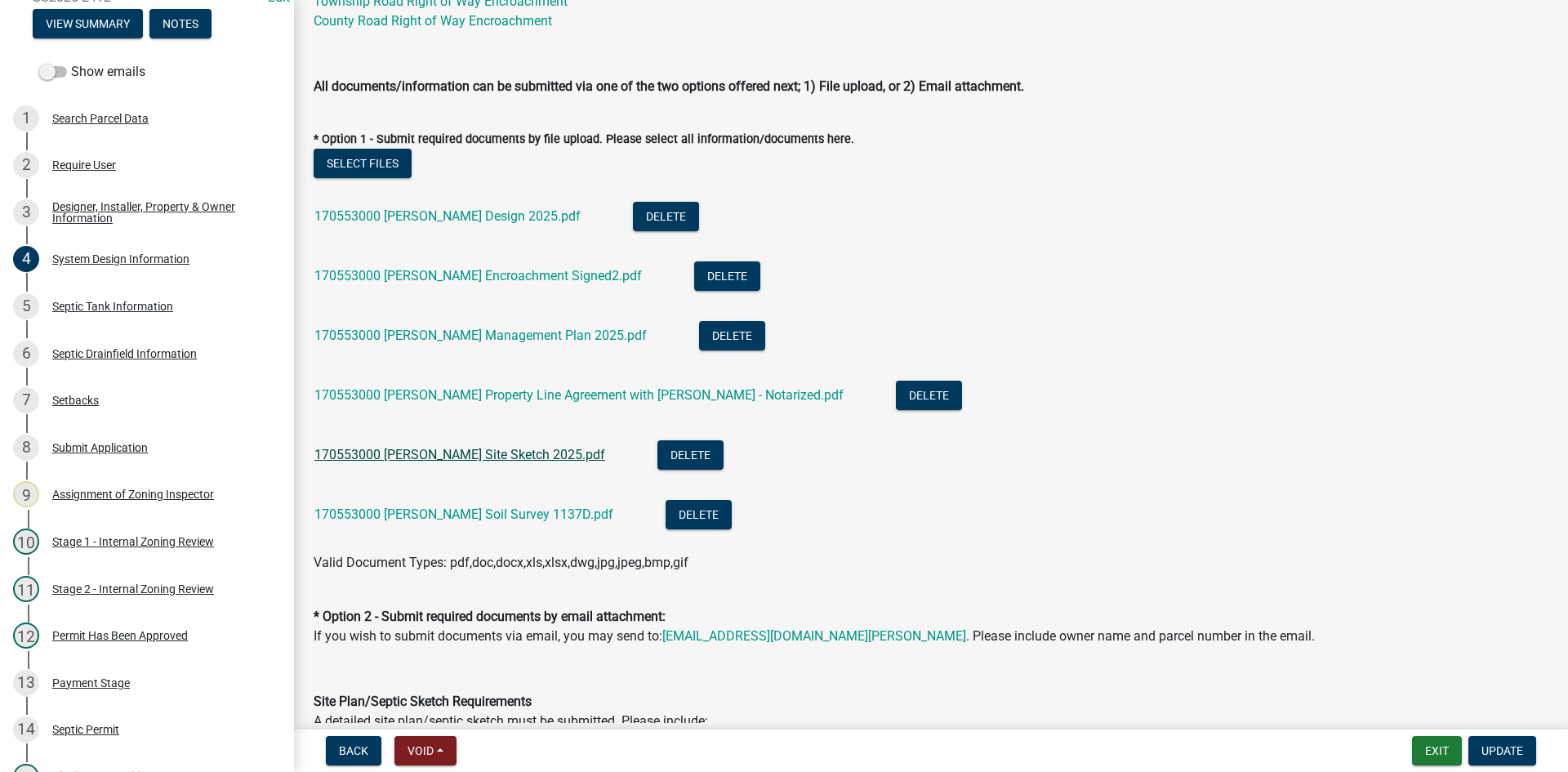
drag, startPoint x: 437, startPoint y: 446, endPoint x: 443, endPoint y: 457, distance: 12.5
click at [437, 446] on div "170553000 [PERSON_NAME] Site Sketch 2025.pdf" at bounding box center [472, 458] width 317 height 34
click at [443, 457] on link "170553000 [PERSON_NAME] Site Sketch 2025.pdf" at bounding box center [459, 455] width 290 height 16
click at [484, 454] on link "170553000 [PERSON_NAME] Site Sketch 2025.pdf" at bounding box center [459, 455] width 290 height 16
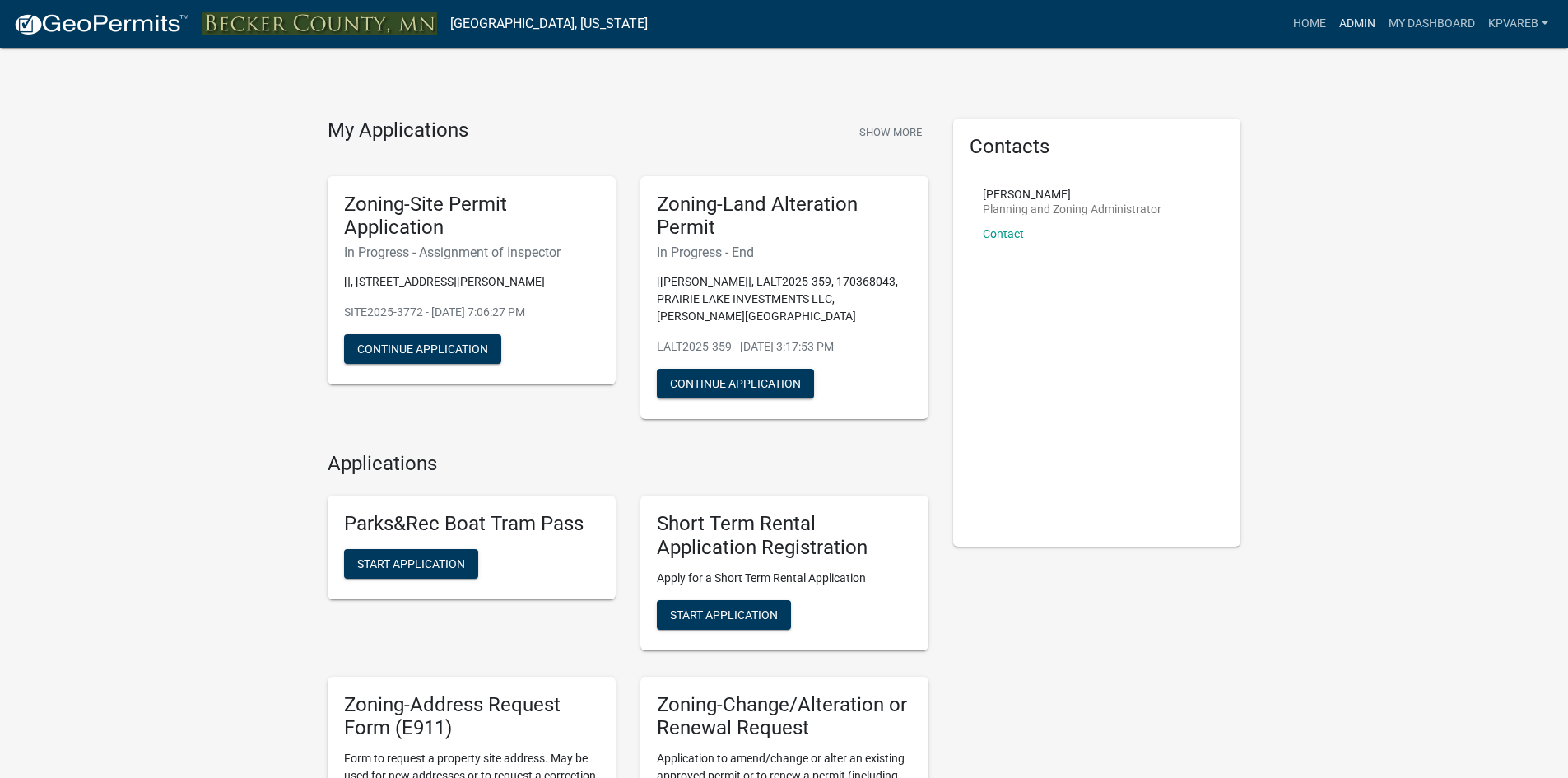
click at [1356, 12] on link "Admin" at bounding box center [1356, 23] width 49 height 31
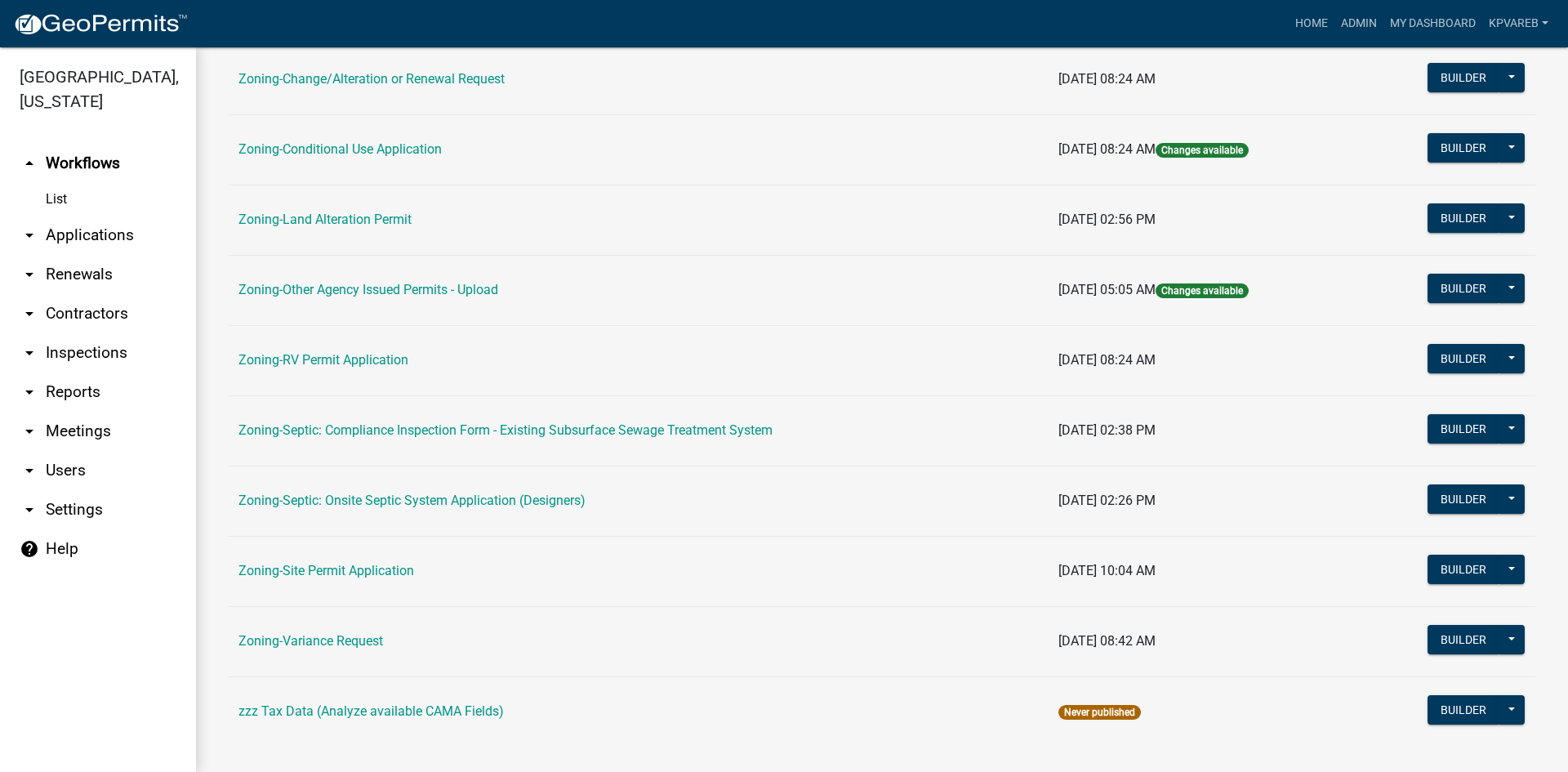
scroll to position [470, 0]
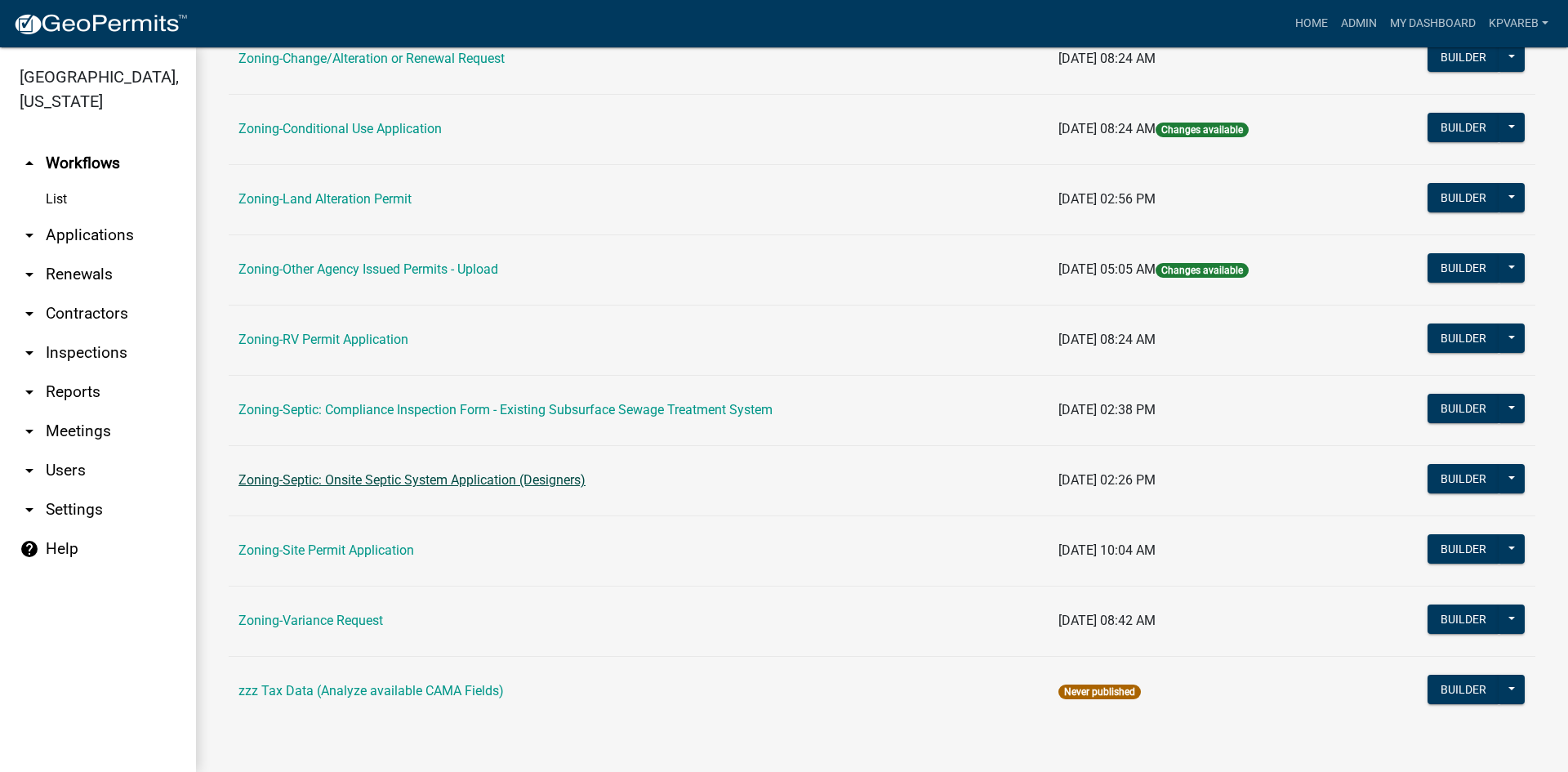
click at [482, 477] on link "Zoning-Septic: Onsite Septic System Application (Designers)" at bounding box center [411, 481] width 347 height 16
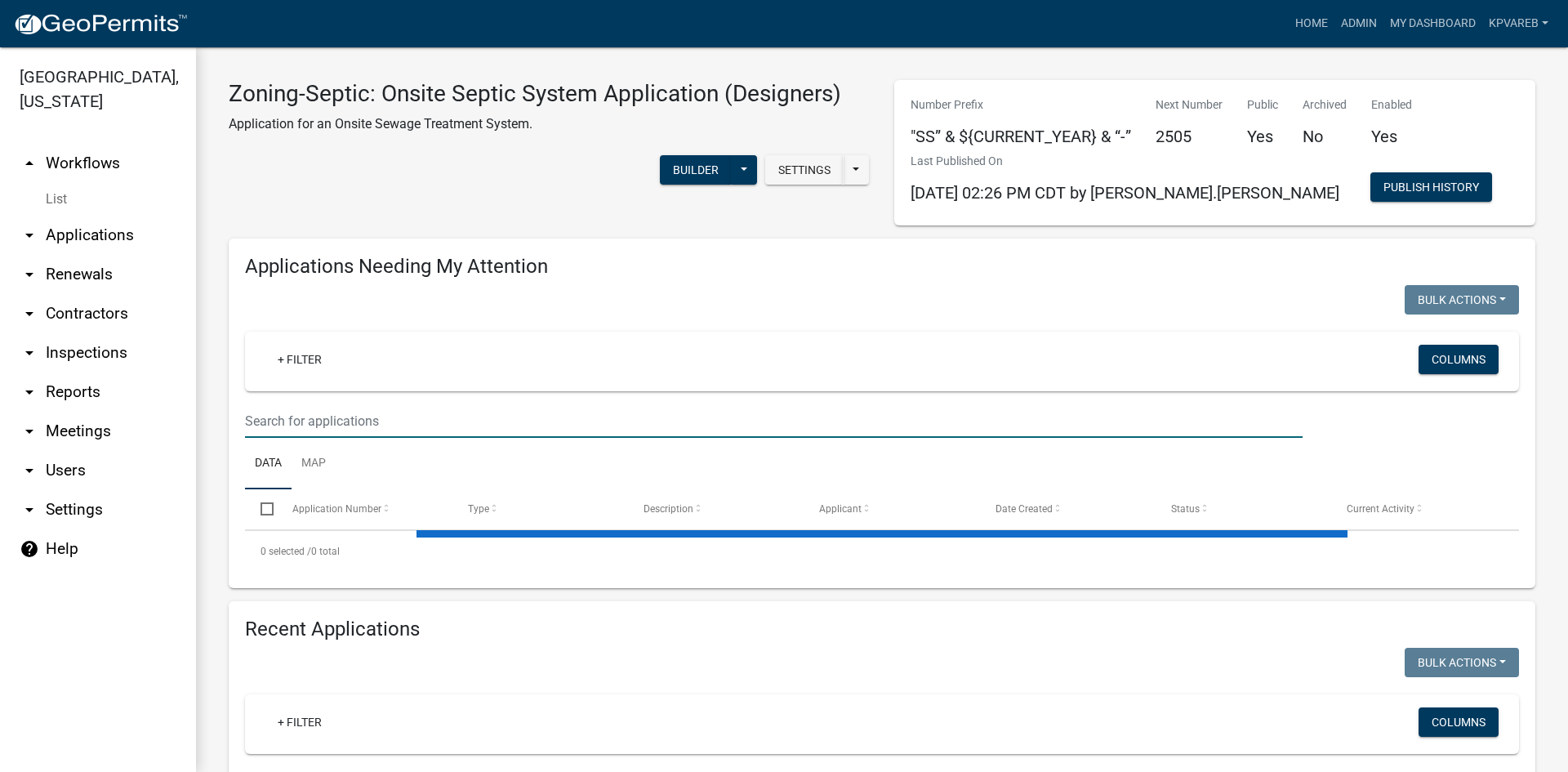
click at [343, 412] on input "text" at bounding box center [773, 421] width 1058 height 34
click at [697, 375] on div "+ Filter" at bounding box center [672, 361] width 840 height 34
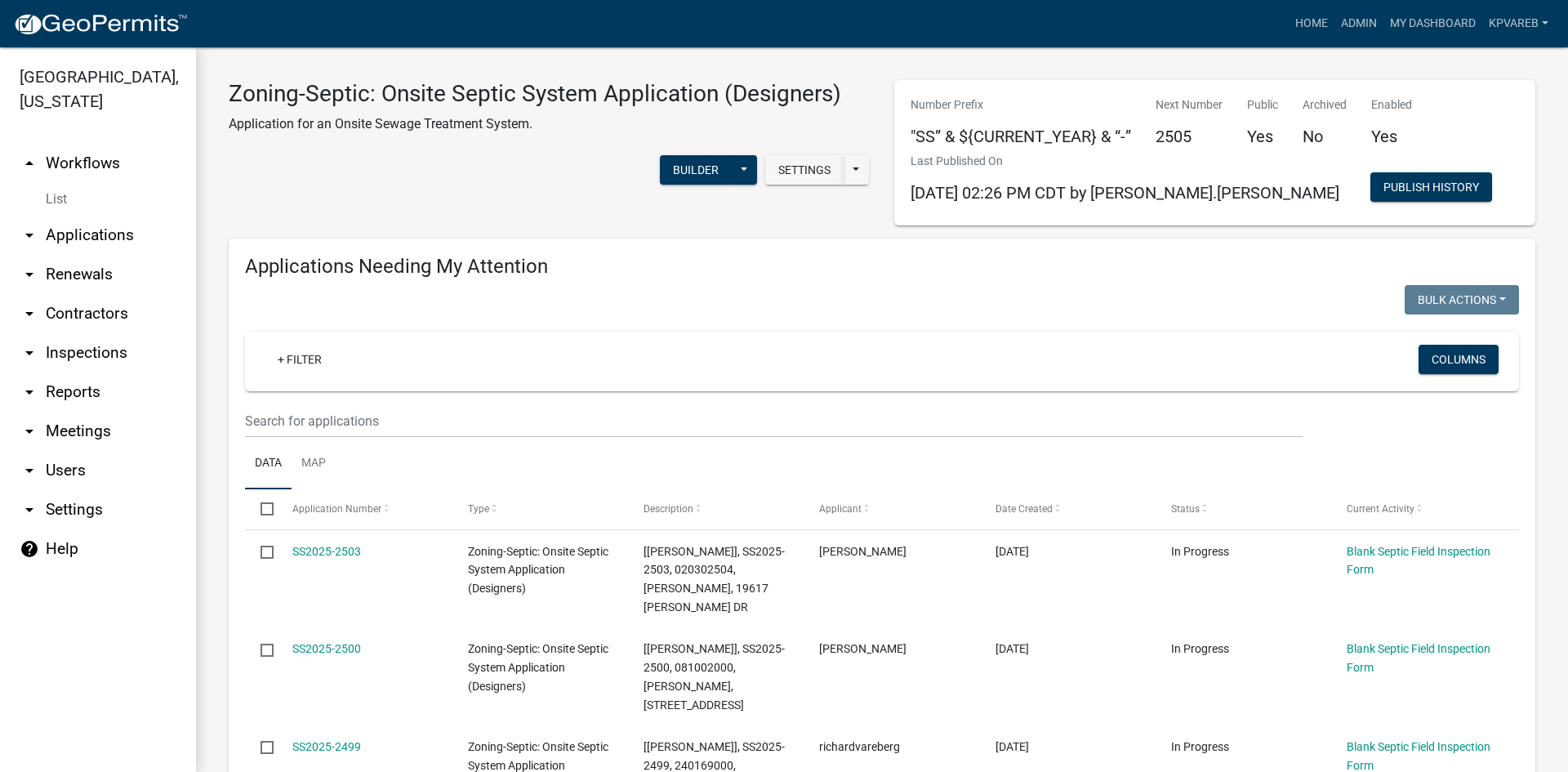
click at [300, 392] on wm-filter-builder "+ Filter Columns" at bounding box center [881, 385] width 1274 height 106
click at [298, 413] on input "text" at bounding box center [773, 421] width 1058 height 34
click at [317, 430] on input "text" at bounding box center [773, 421] width 1058 height 34
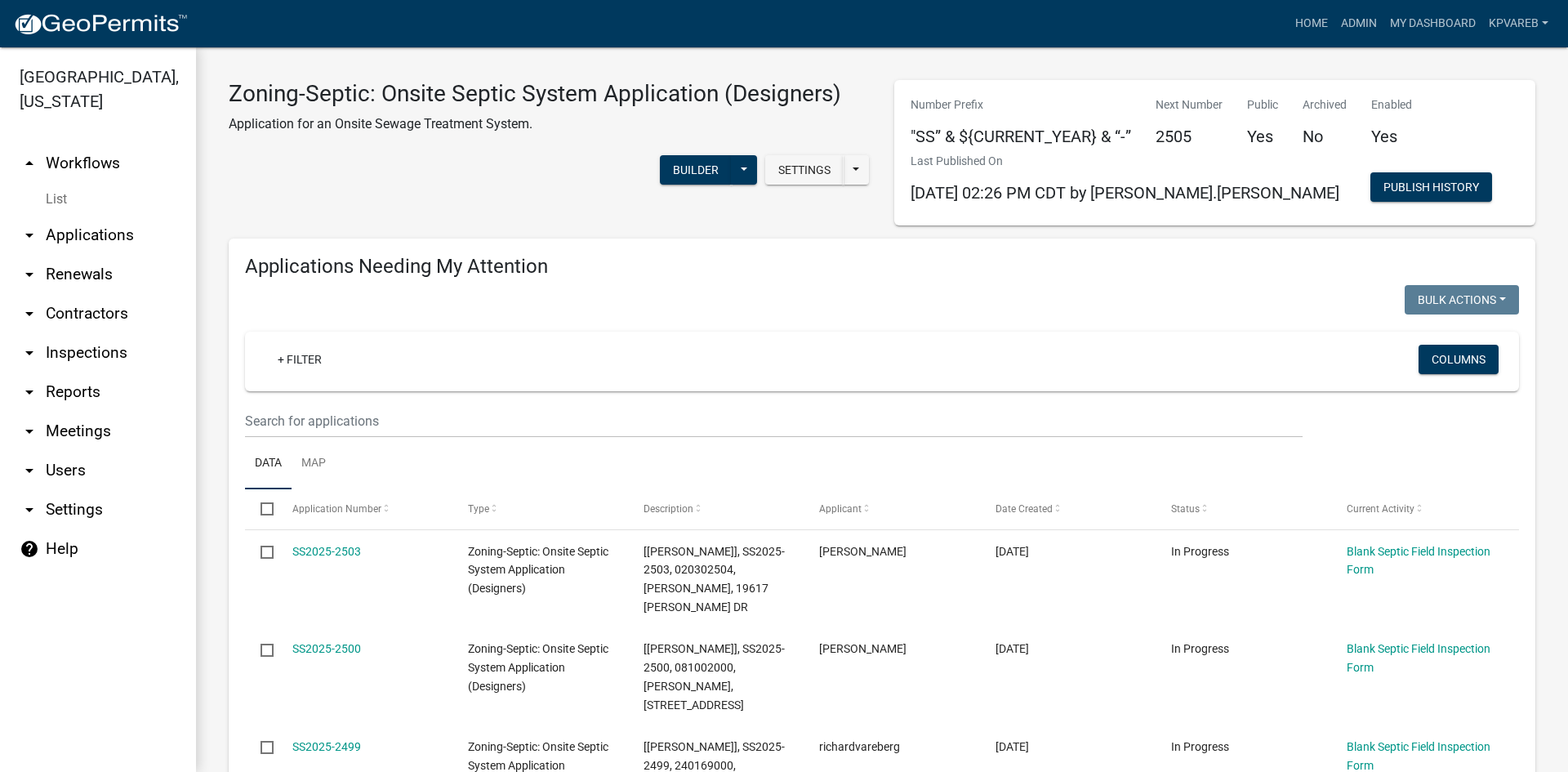
click at [311, 404] on wm-filter-builder "+ Filter Columns" at bounding box center [881, 385] width 1274 height 106
click at [473, 382] on div "+ Filter Columns" at bounding box center [882, 362] width 1259 height 60
click at [373, 415] on input "text" at bounding box center [773, 421] width 1058 height 34
click at [531, 383] on div "+ Filter Columns" at bounding box center [882, 362] width 1259 height 60
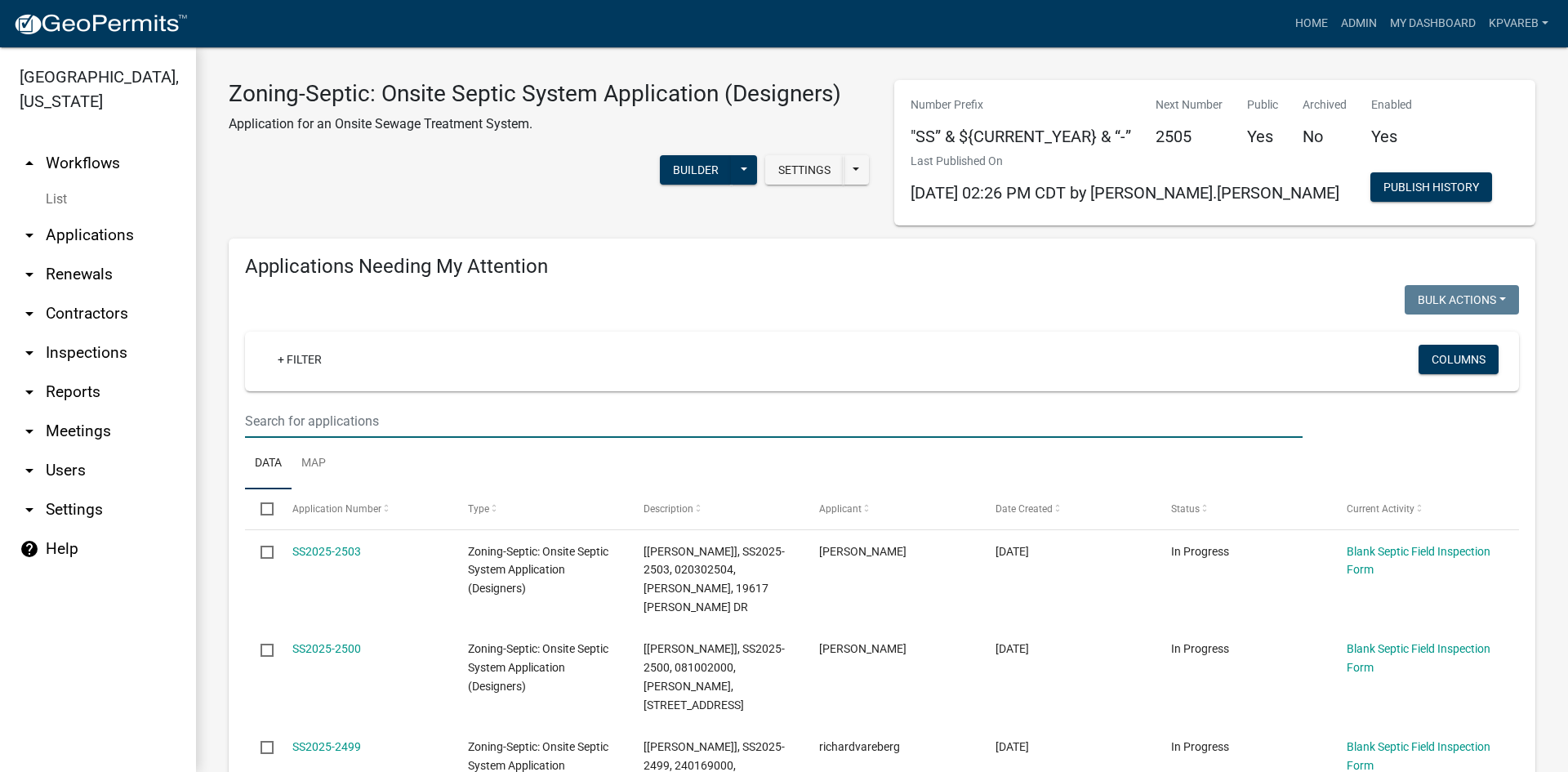
click at [308, 413] on input "text" at bounding box center [773, 421] width 1058 height 34
click at [308, 412] on input "text" at bounding box center [773, 421] width 1058 height 34
click at [538, 382] on div "+ Filter Columns" at bounding box center [882, 362] width 1259 height 60
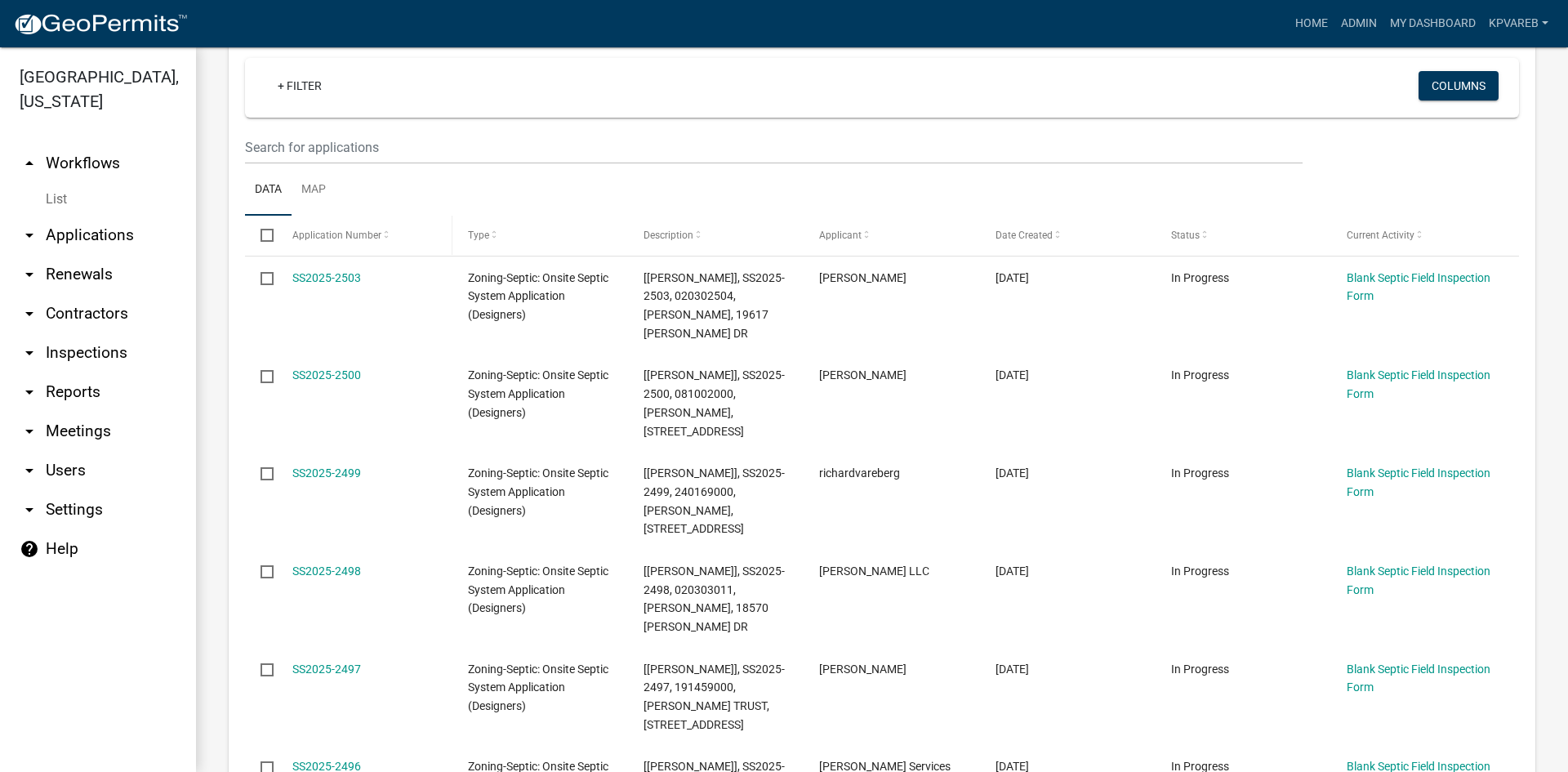
scroll to position [245, 0]
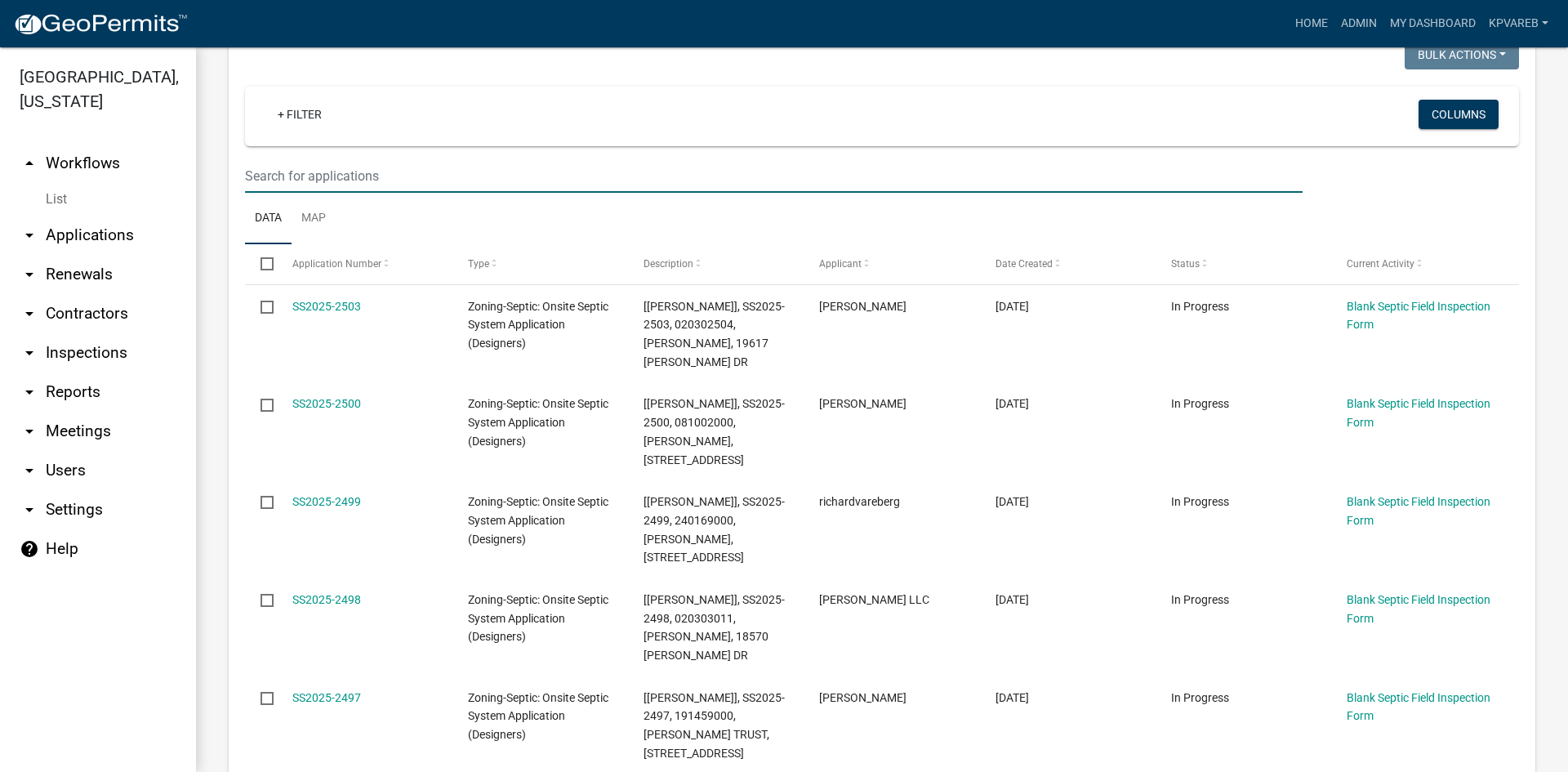
click at [298, 173] on input "text" at bounding box center [773, 176] width 1058 height 34
click at [590, 157] on wm-filter-builder "+ Filter Columns" at bounding box center [881, 140] width 1274 height 106
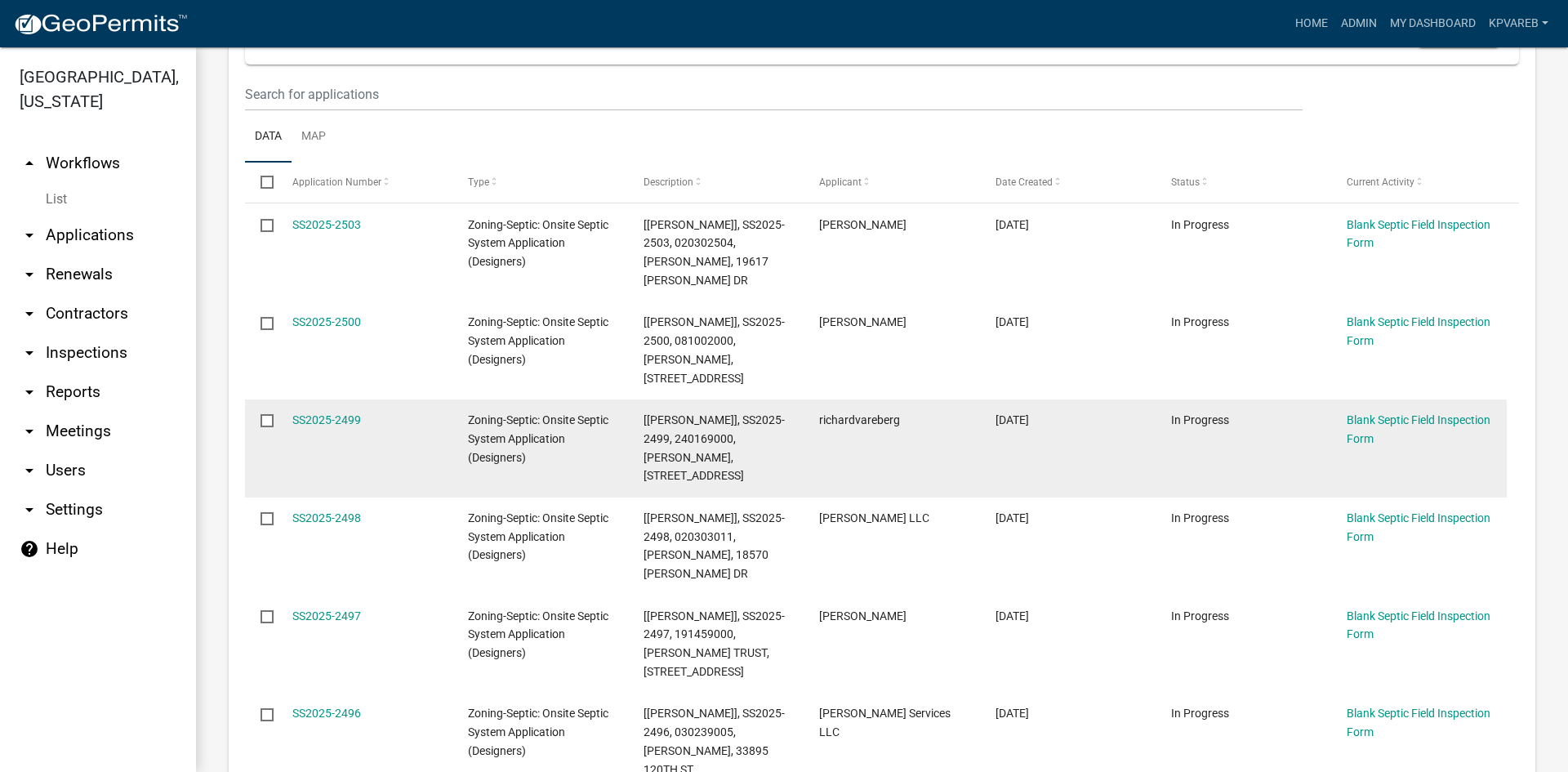
scroll to position [0, 0]
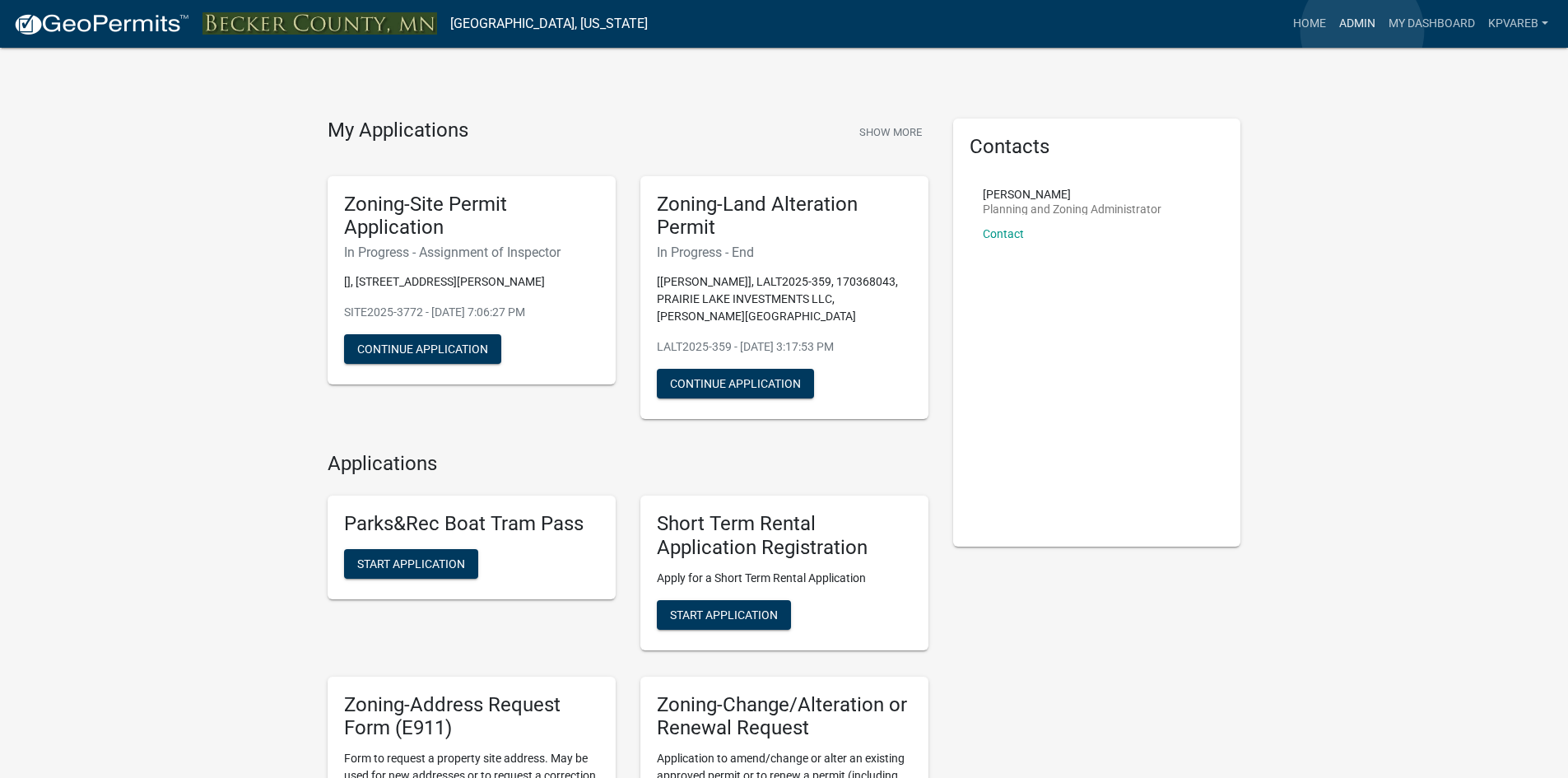
click at [1362, 31] on link "Admin" at bounding box center [1356, 23] width 49 height 31
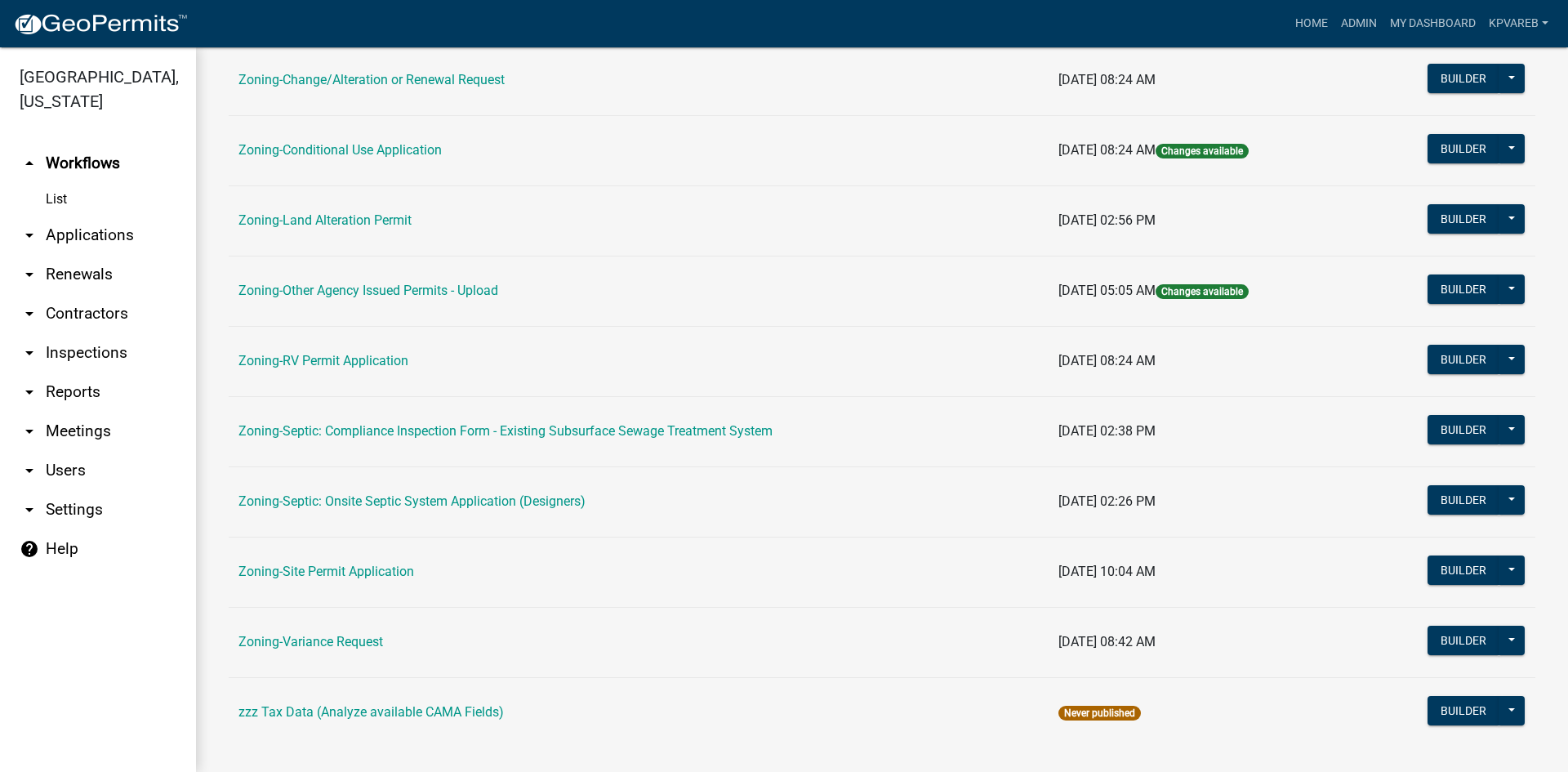
scroll to position [470, 0]
